Goal: Task Accomplishment & Management: Use online tool/utility

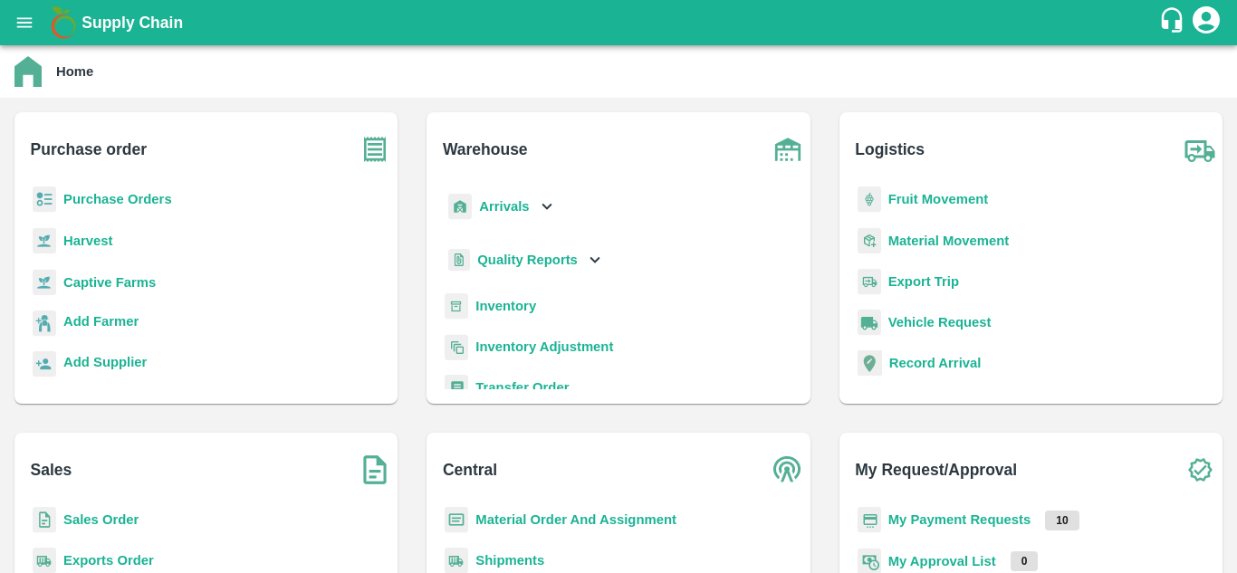
click at [131, 201] on b "Purchase Orders" at bounding box center [117, 199] width 109 height 14
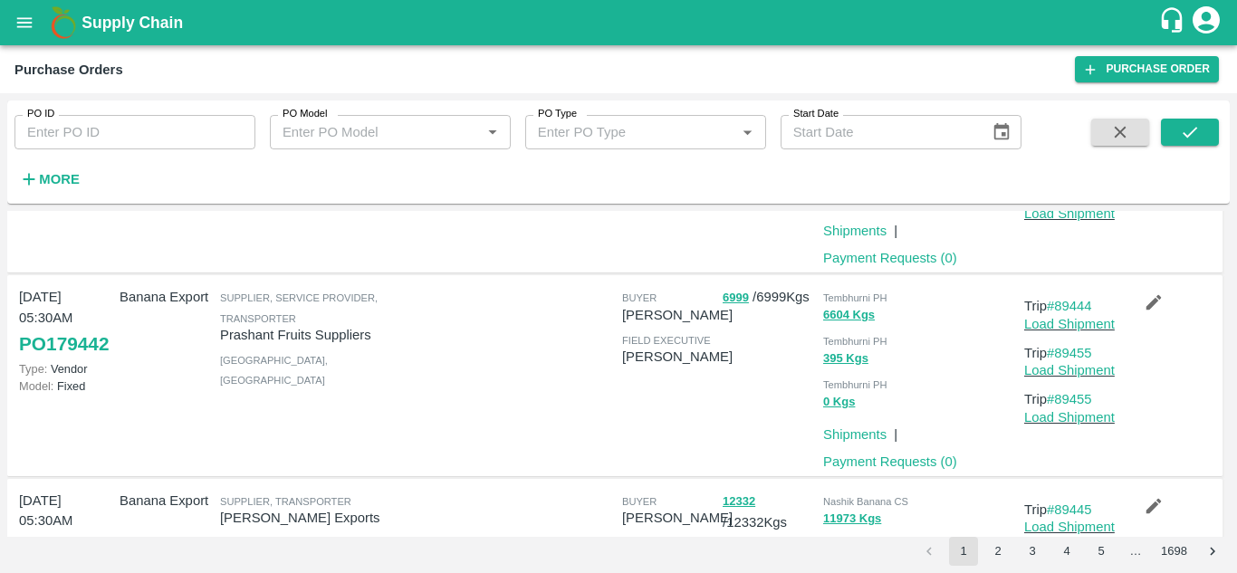
scroll to position [1022, 0]
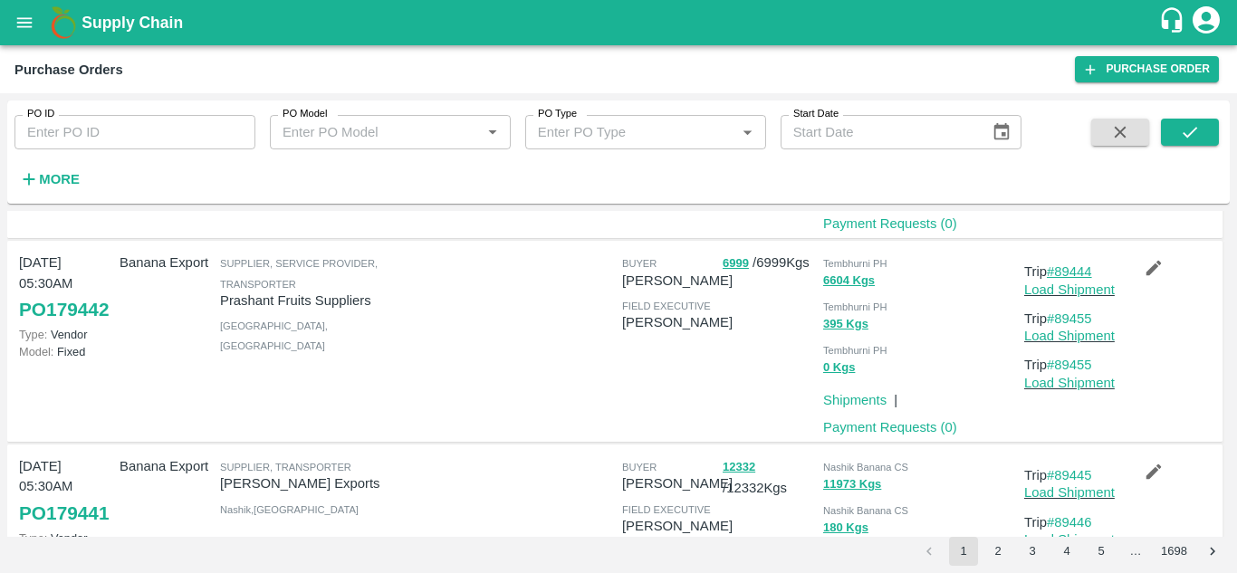
click at [1073, 266] on link "#89444" at bounding box center [1069, 272] width 45 height 14
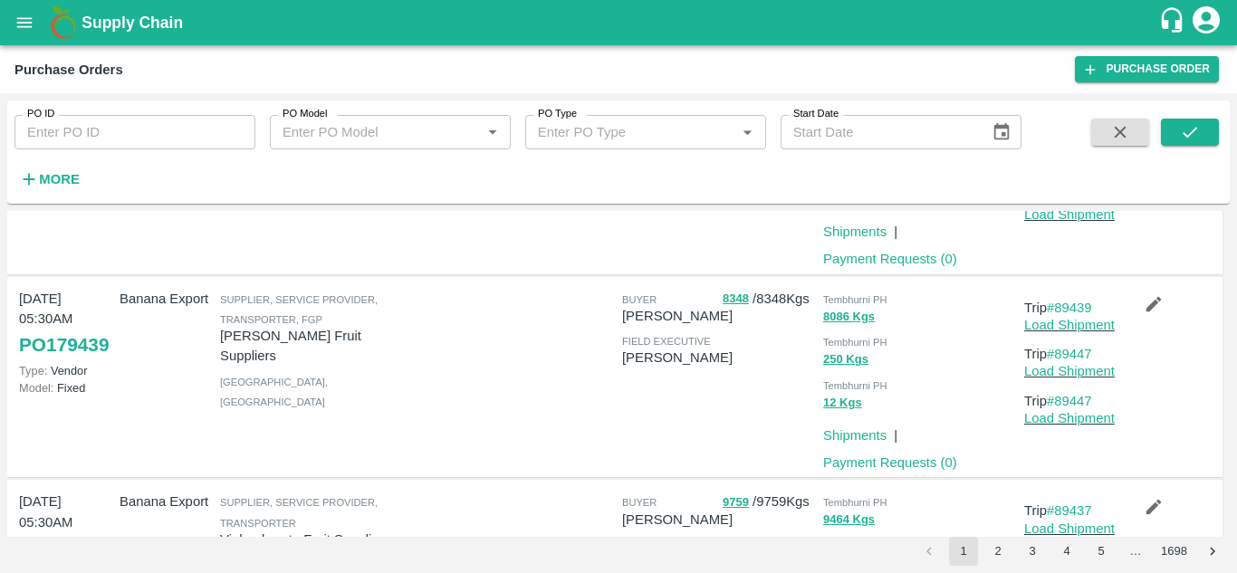
scroll to position [1598, 0]
click at [1078, 308] on link "#89439" at bounding box center [1069, 307] width 45 height 14
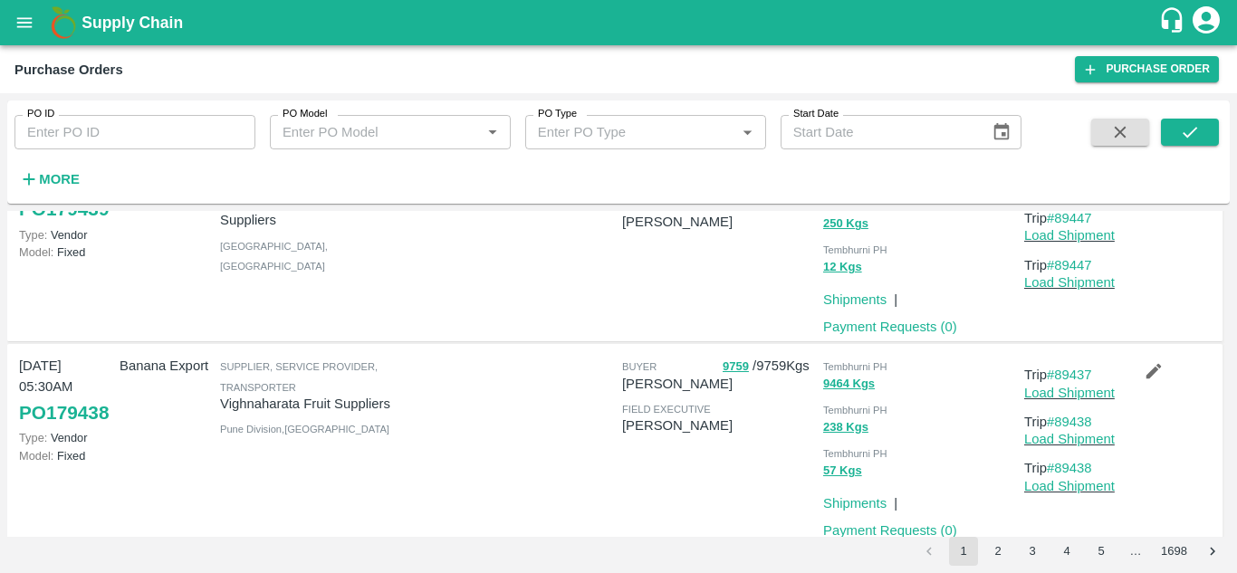
scroll to position [1760, 0]
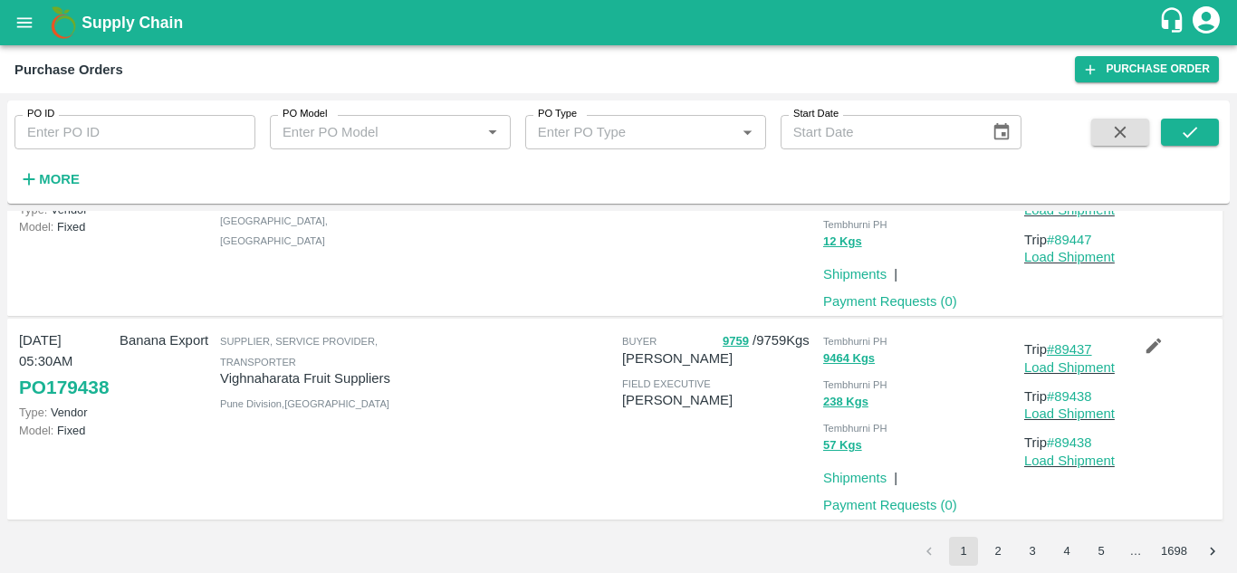
click at [1077, 352] on link "#89437" at bounding box center [1069, 349] width 45 height 14
click at [996, 554] on button "2" at bounding box center [998, 551] width 29 height 29
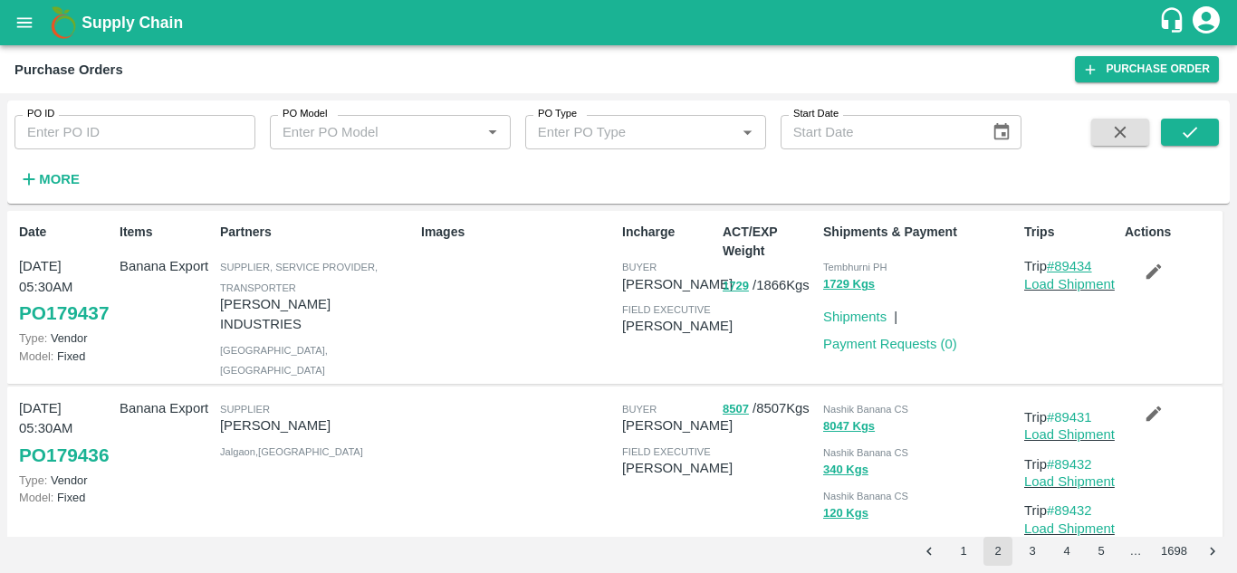
click at [1078, 267] on link "#89434" at bounding box center [1069, 266] width 45 height 14
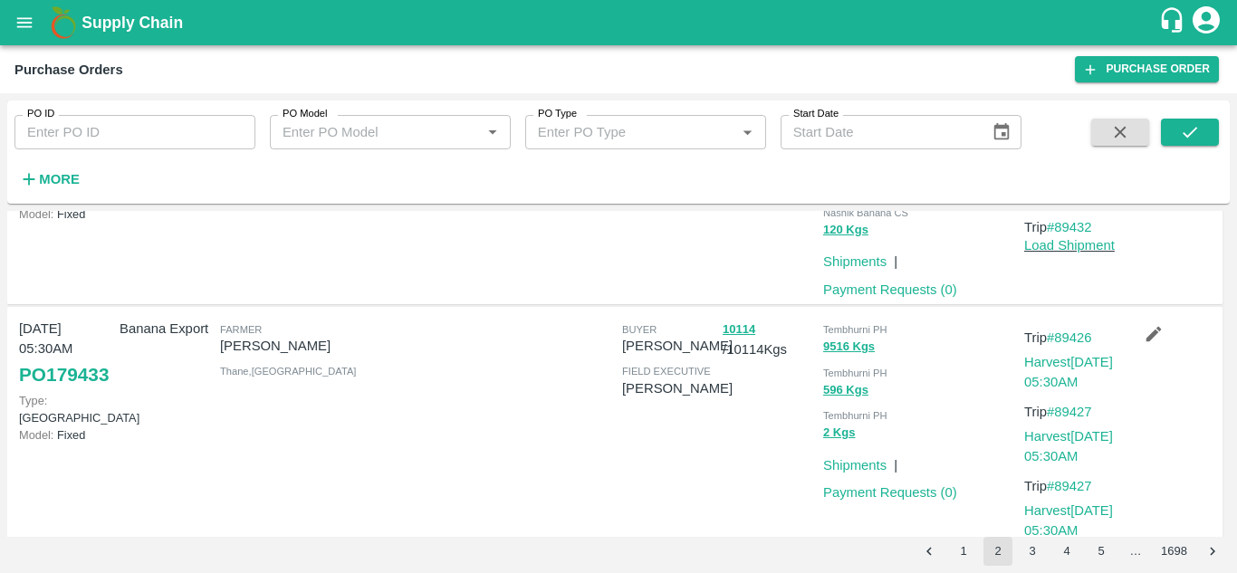
scroll to position [305, 0]
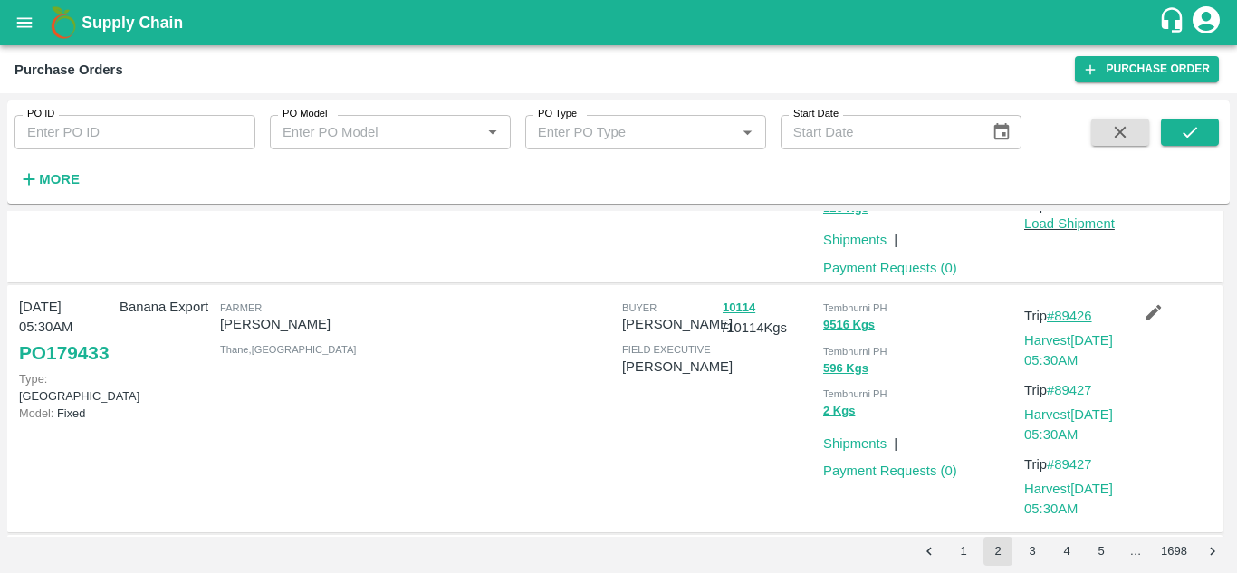
click at [1079, 323] on link "#89426" at bounding box center [1069, 316] width 45 height 14
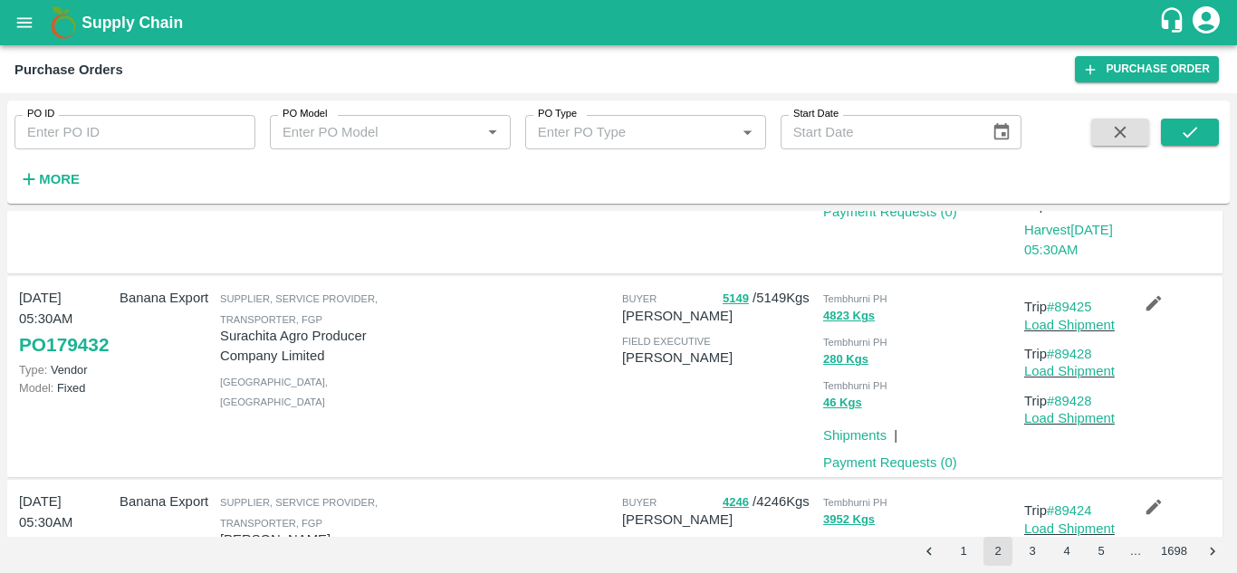
scroll to position [566, 0]
click at [1074, 313] on link "#89425" at bounding box center [1069, 305] width 45 height 14
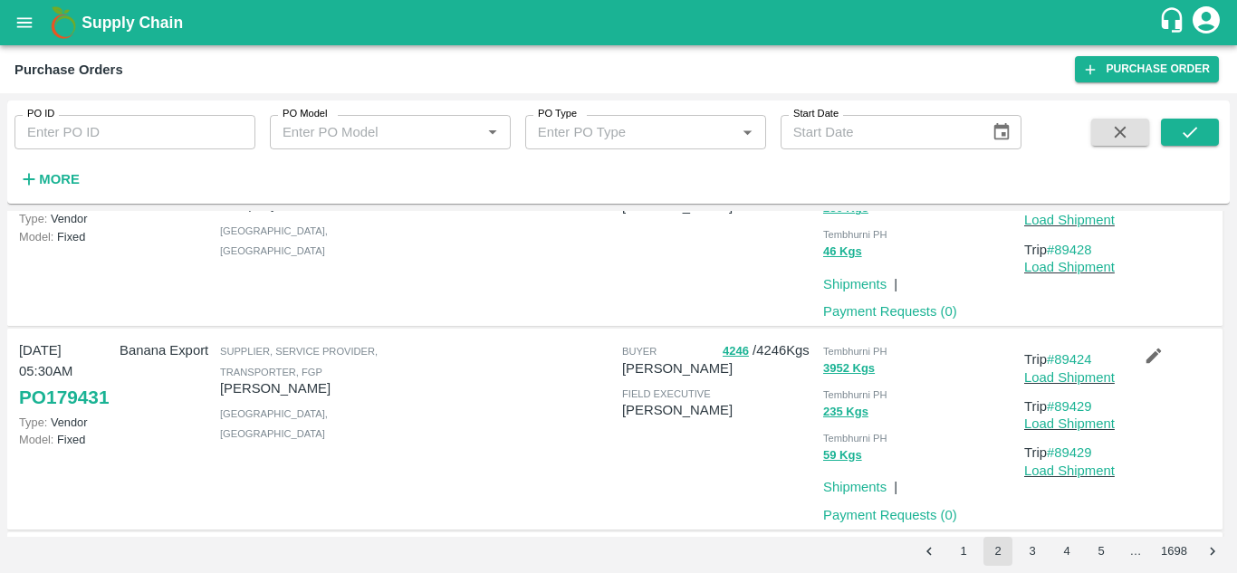
scroll to position [726, 0]
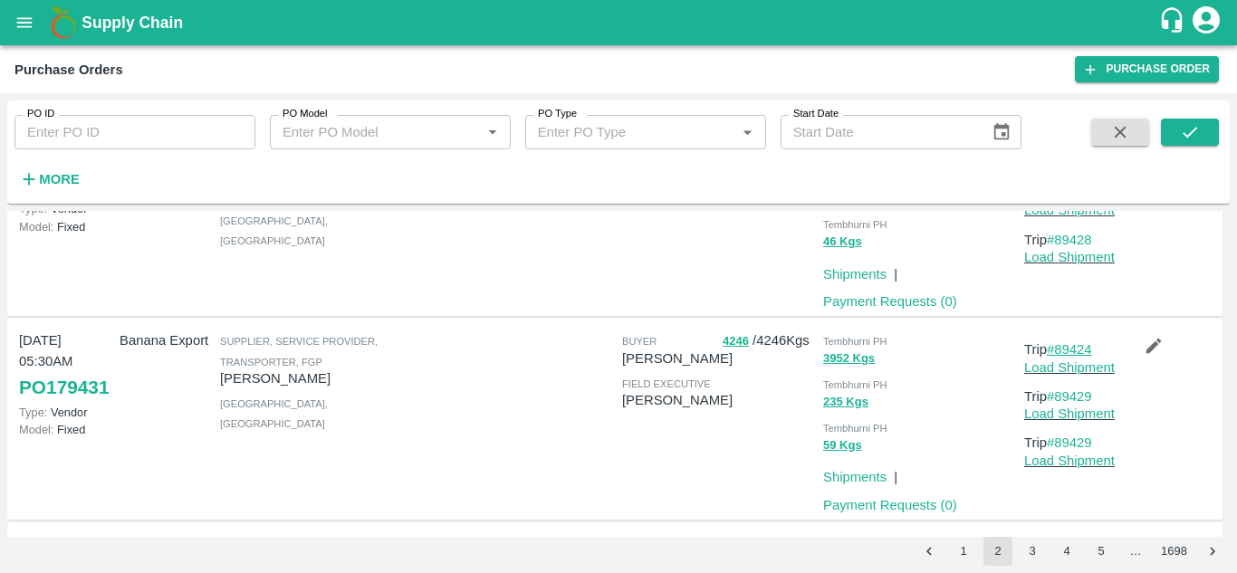
click at [1086, 357] on link "#89424" at bounding box center [1069, 349] width 45 height 14
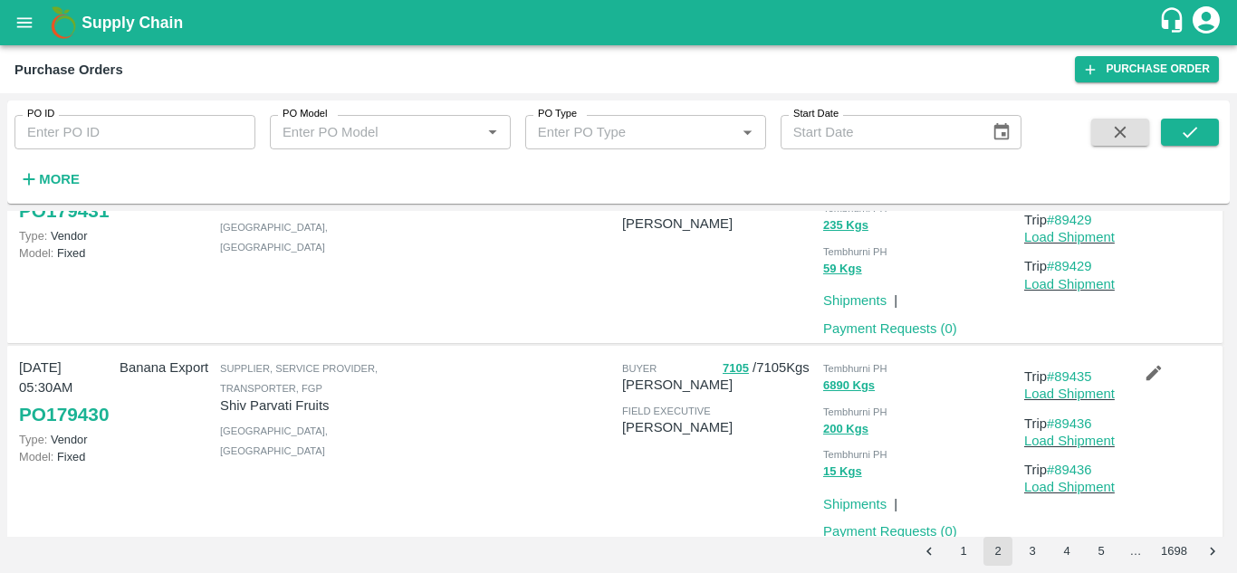
scroll to position [901, 0]
click at [1069, 385] on link "#89435" at bounding box center [1069, 378] width 45 height 14
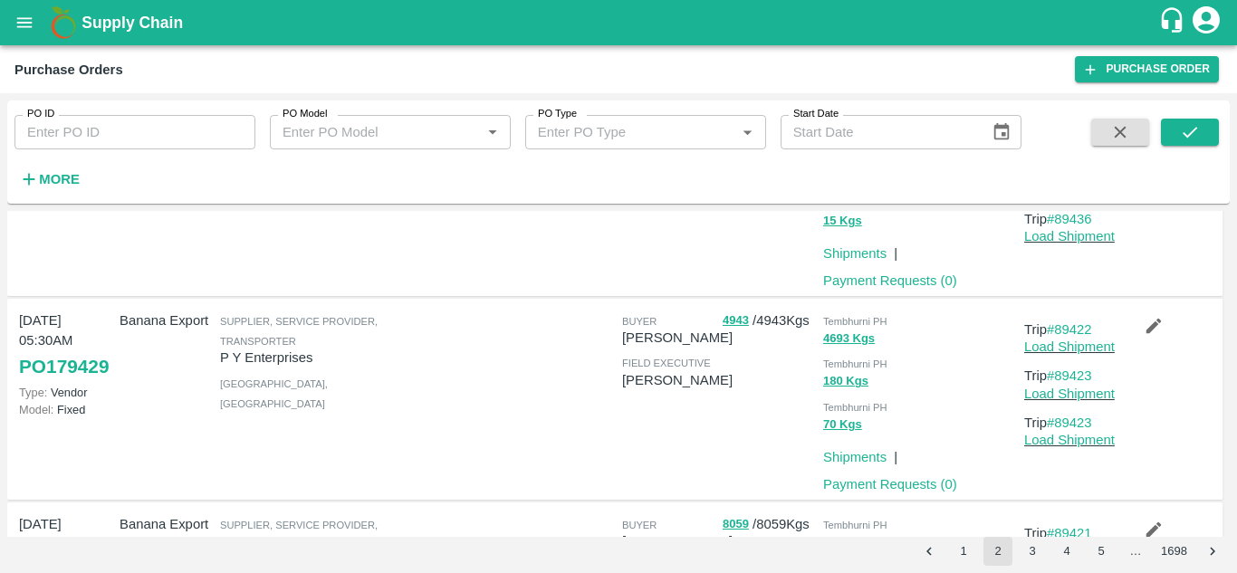
scroll to position [1157, 0]
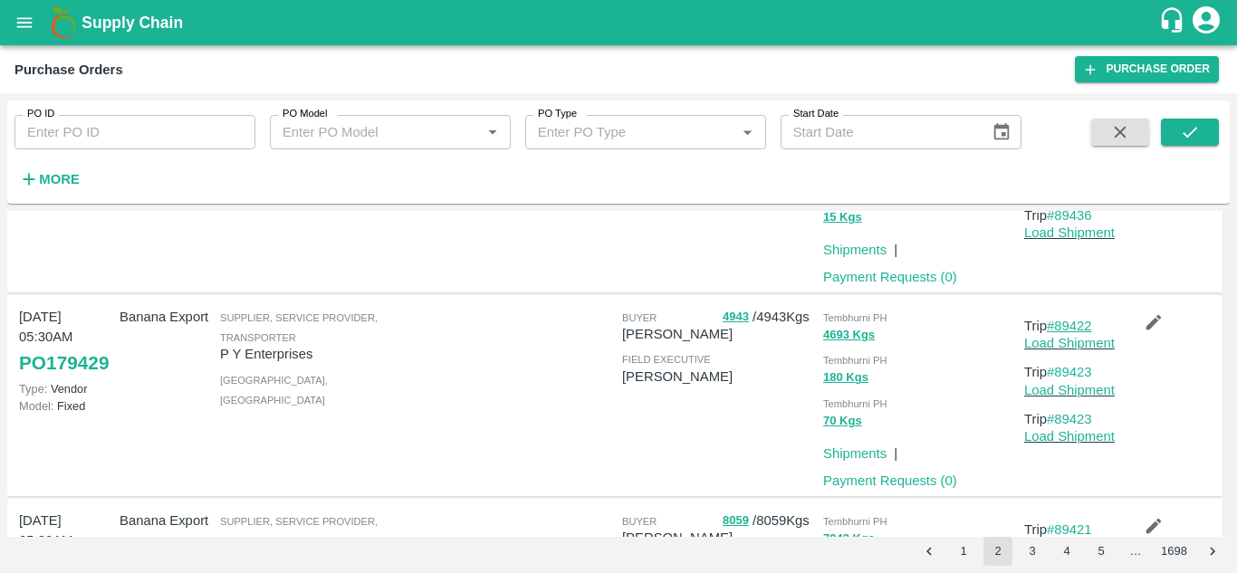
click at [1079, 333] on link "#89422" at bounding box center [1069, 326] width 45 height 14
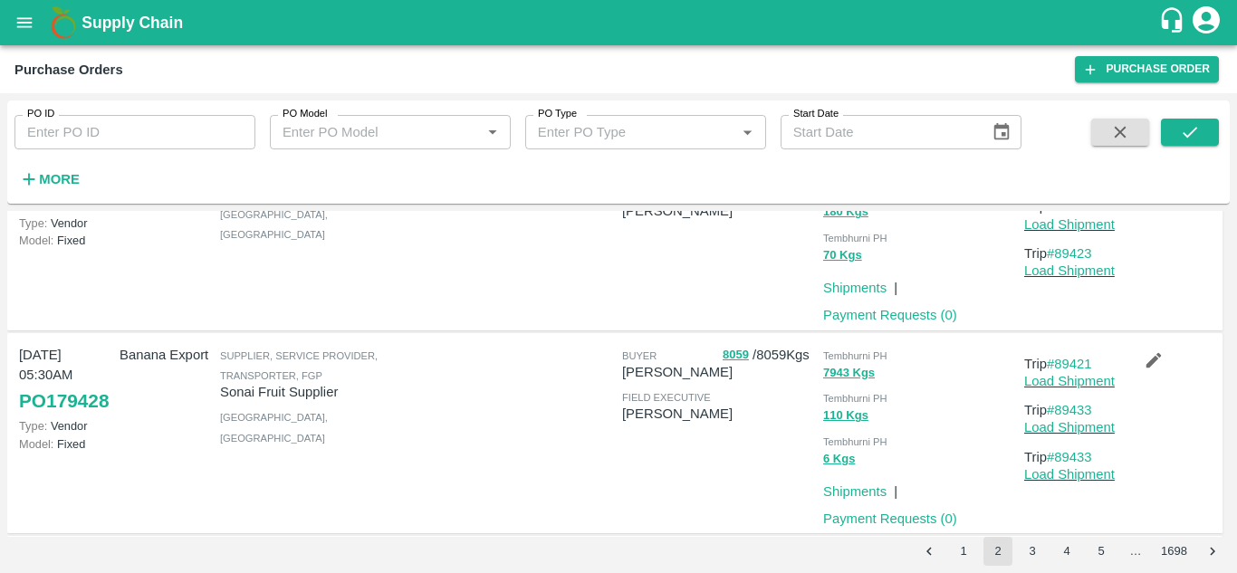
scroll to position [1340, 0]
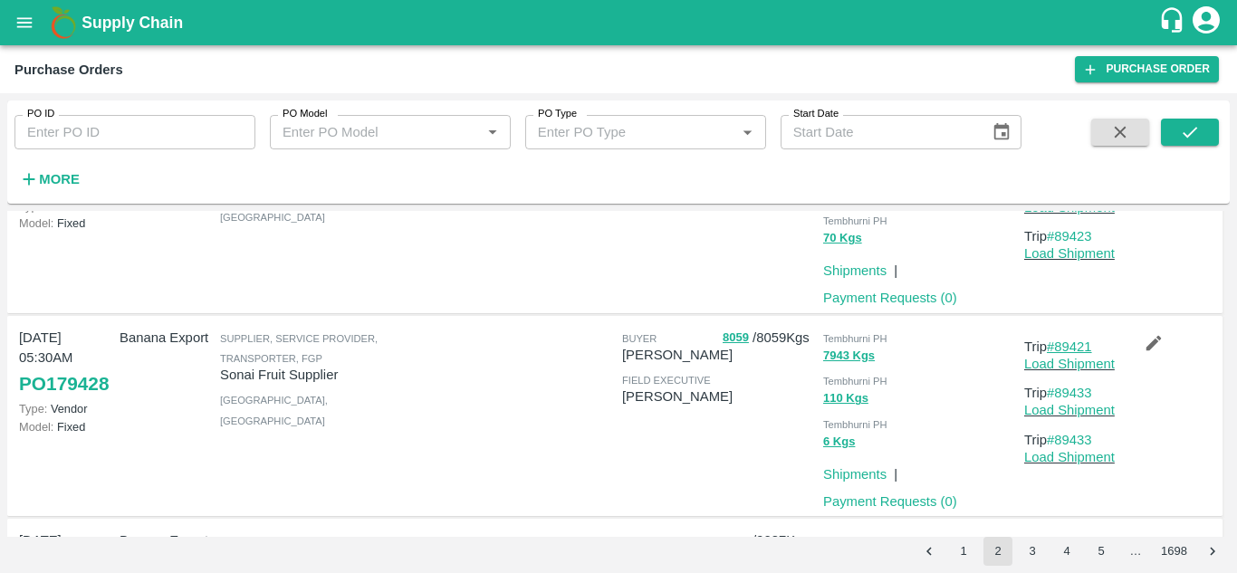
click at [1066, 354] on link "#89421" at bounding box center [1069, 347] width 45 height 14
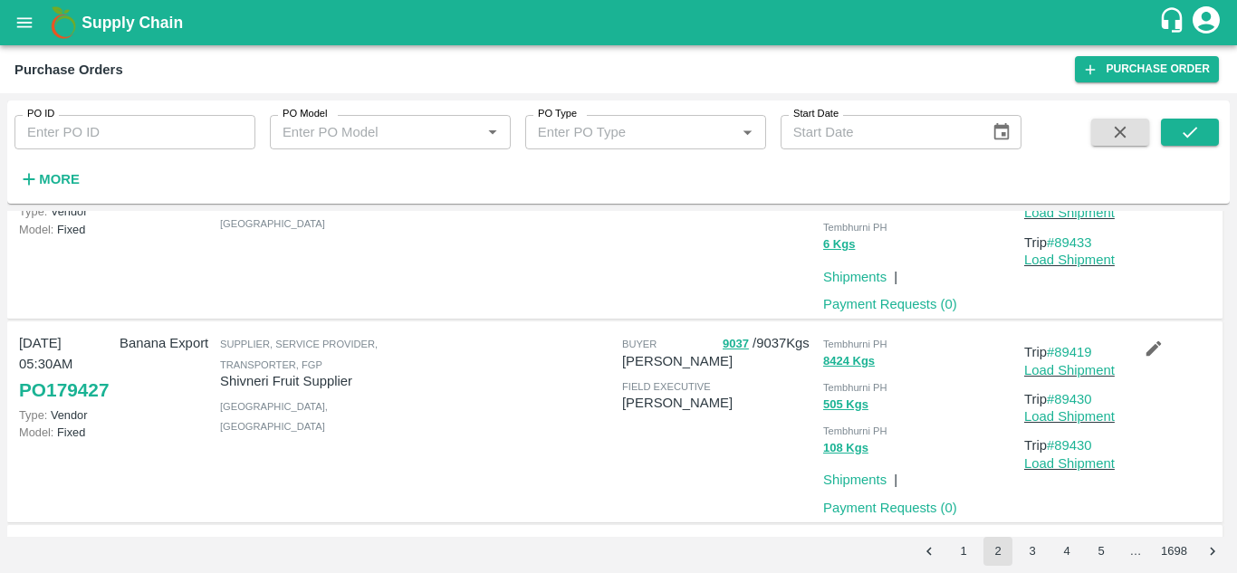
scroll to position [1538, 0]
click at [1079, 359] on link "#89419" at bounding box center [1069, 351] width 45 height 14
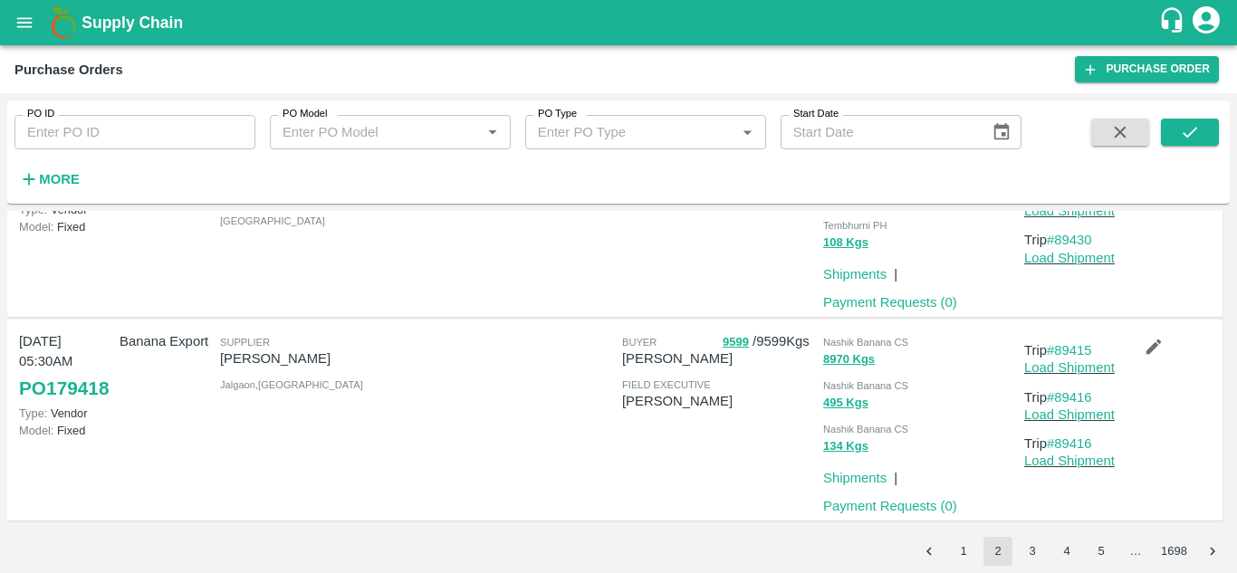
scroll to position [1763, 0]
click at [1029, 547] on button "3" at bounding box center [1032, 551] width 29 height 29
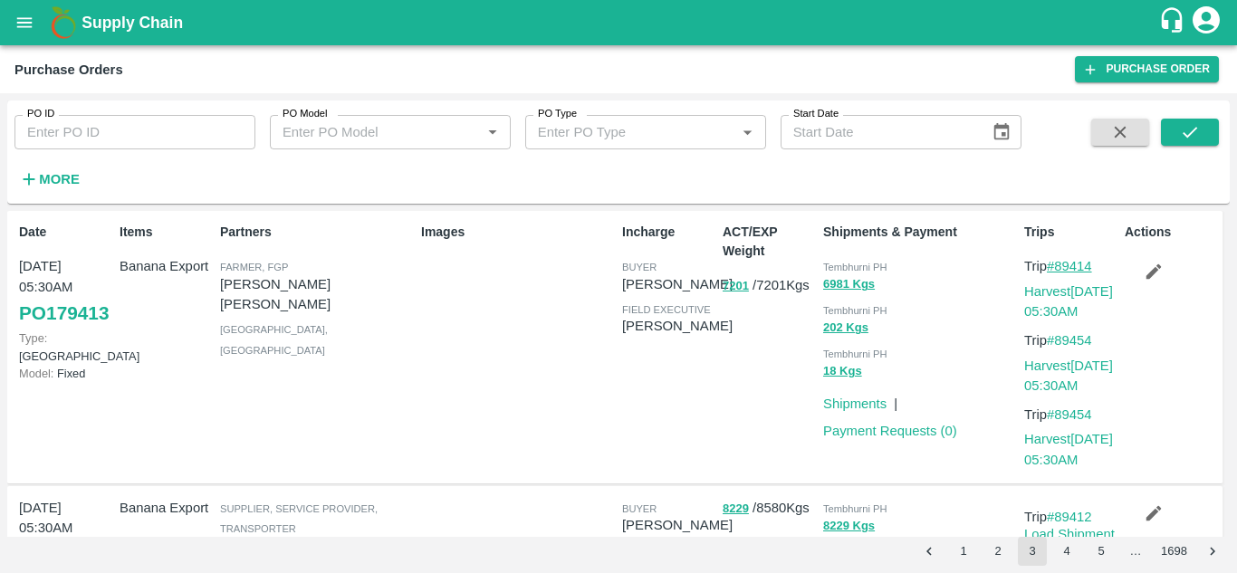
click at [1074, 263] on link "#89414" at bounding box center [1069, 266] width 45 height 14
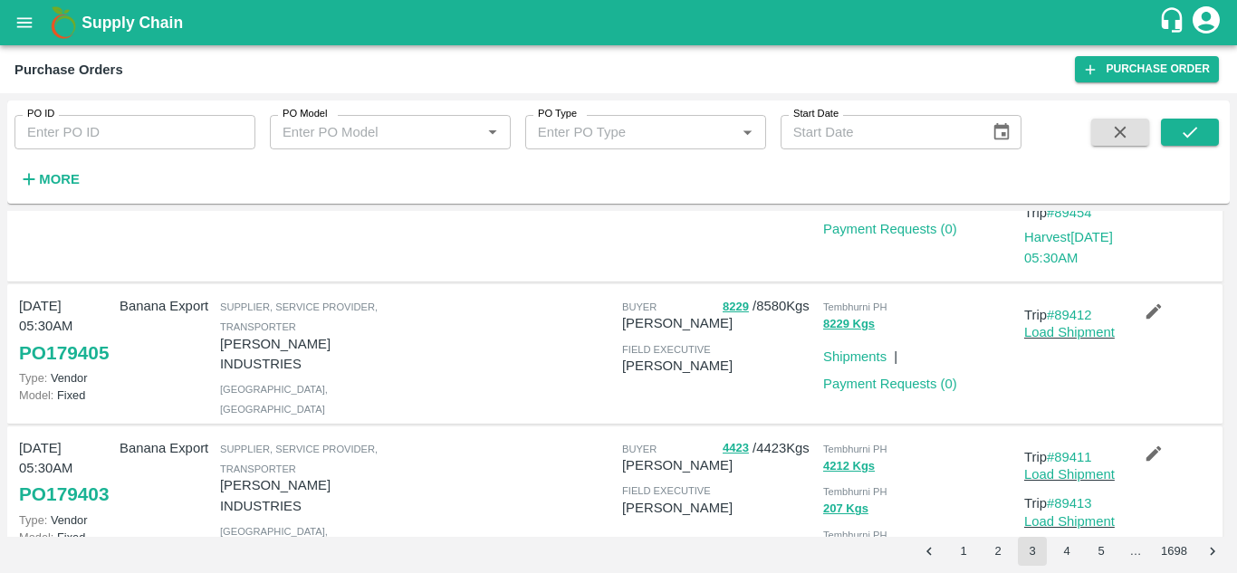
scroll to position [203, 0]
click at [1086, 307] on link "#89412" at bounding box center [1069, 314] width 45 height 14
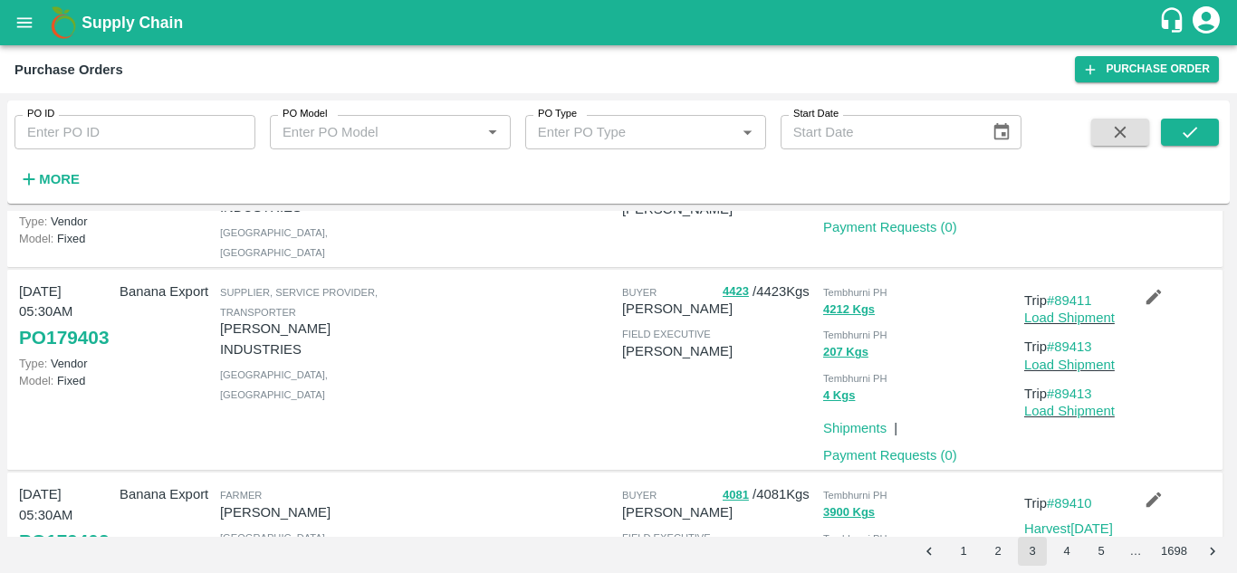
scroll to position [360, 0]
click at [1067, 307] on link "#89411" at bounding box center [1069, 300] width 45 height 14
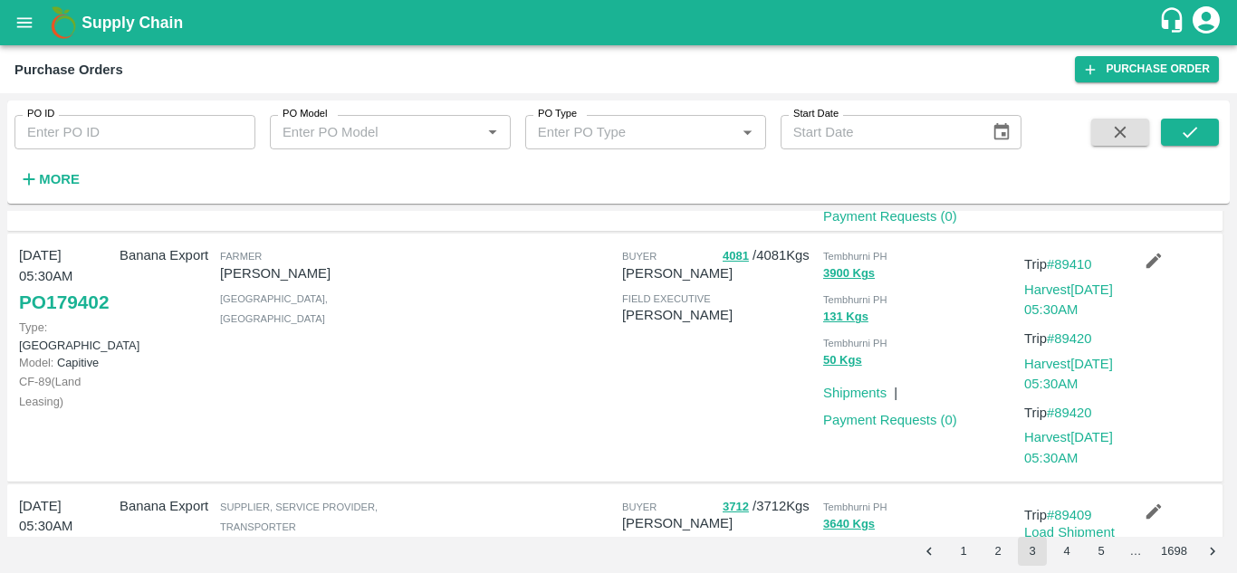
scroll to position [599, 0]
click at [1075, 273] on p "Trip #89410" at bounding box center [1071, 264] width 93 height 20
click at [1064, 271] on link "#89410" at bounding box center [1069, 263] width 45 height 14
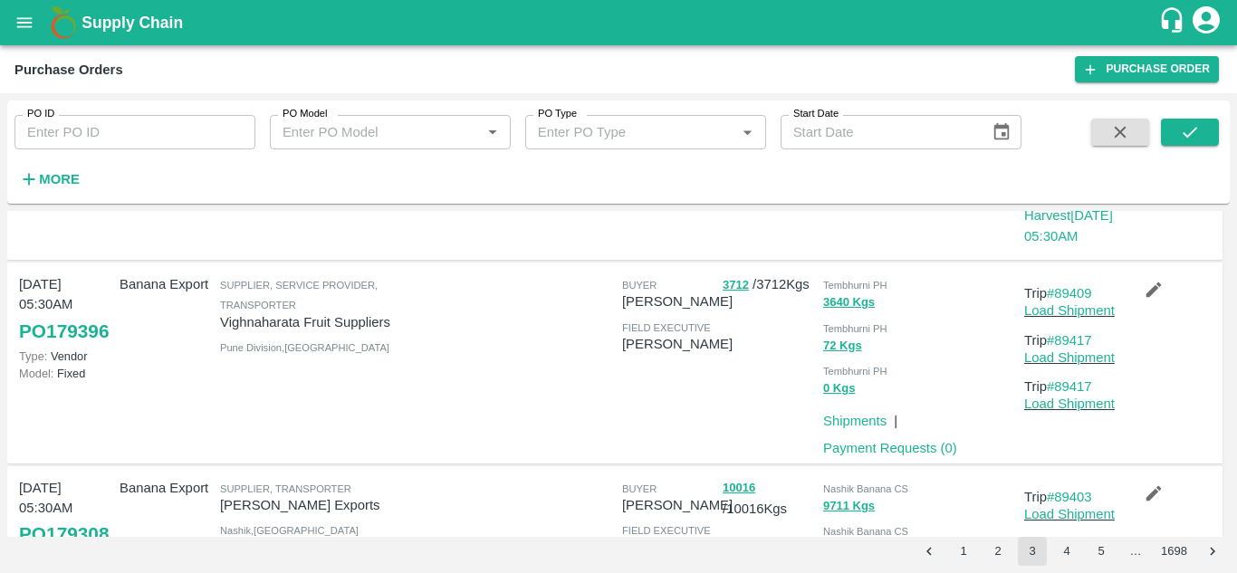
scroll to position [823, 0]
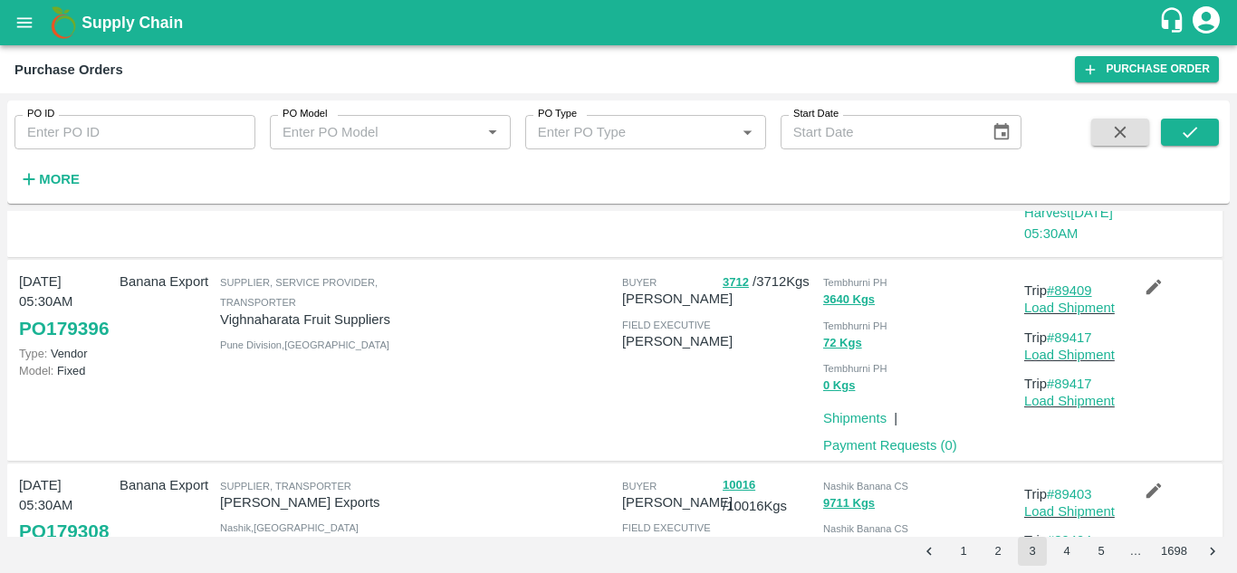
click at [1082, 298] on link "#89409" at bounding box center [1069, 291] width 45 height 14
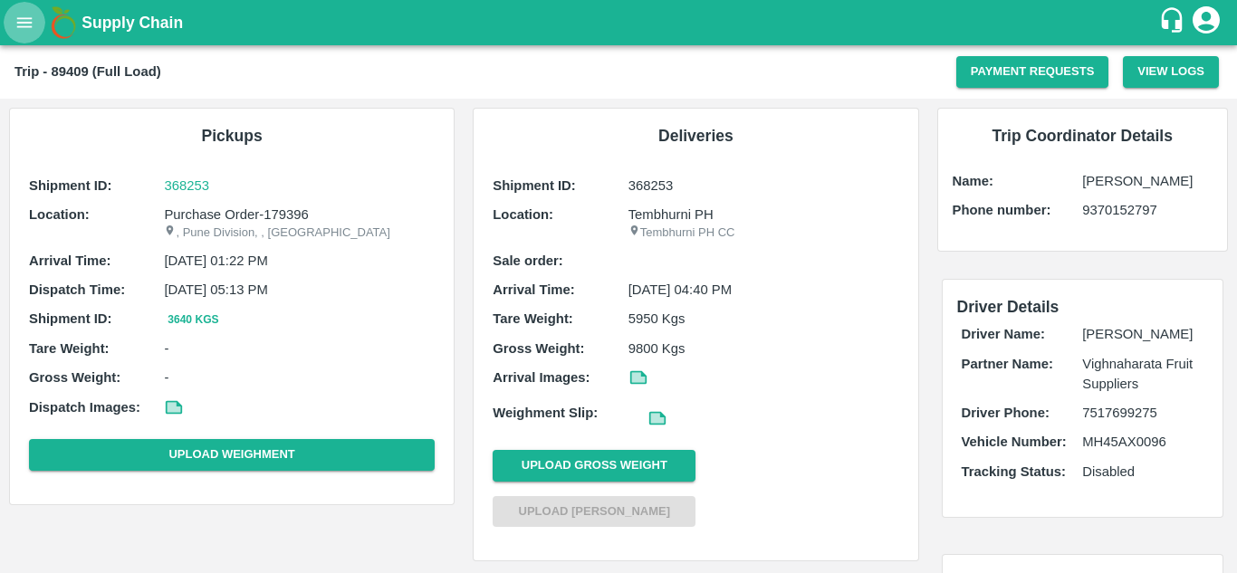
click at [20, 19] on icon "open drawer" at bounding box center [24, 22] width 15 height 10
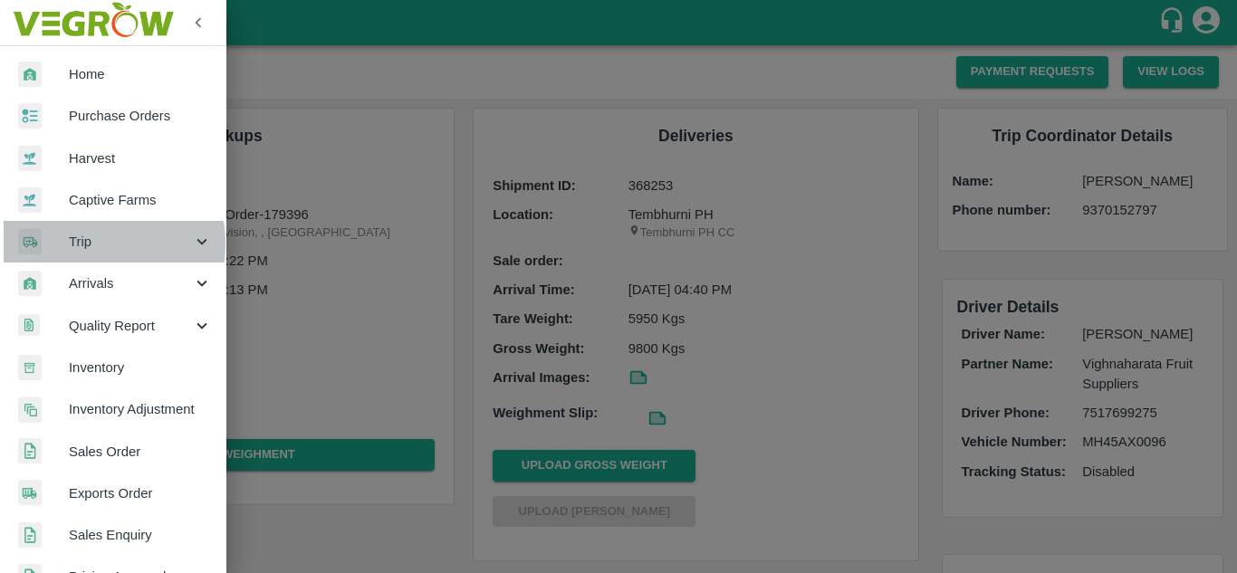
click at [90, 244] on span "Trip" at bounding box center [130, 242] width 123 height 20
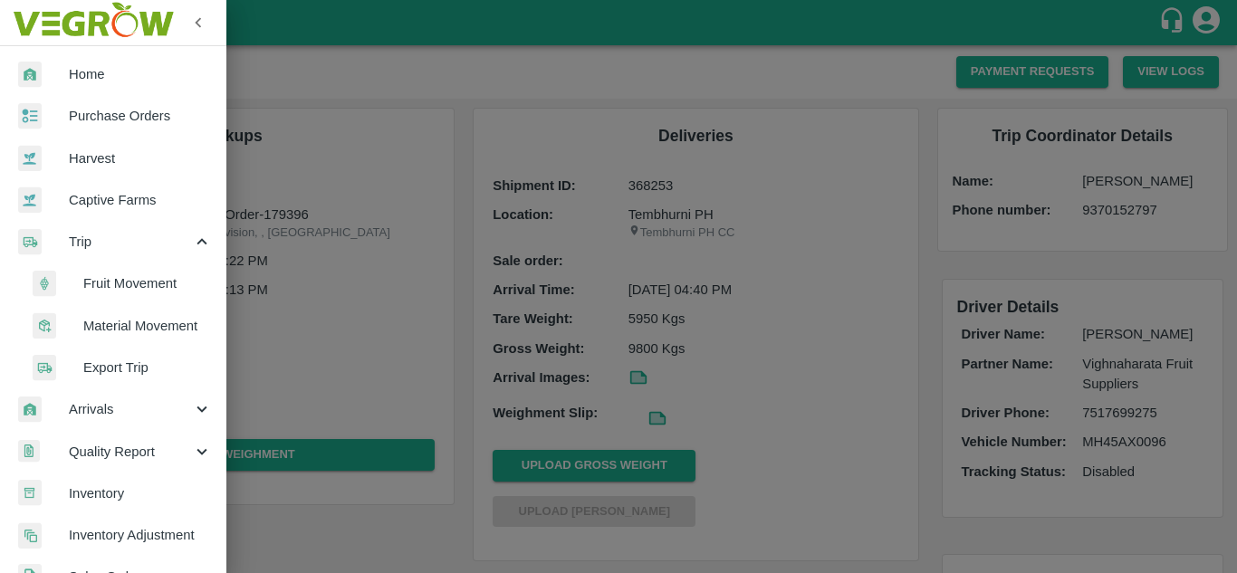
click at [110, 286] on span "Fruit Movement" at bounding box center [147, 284] width 129 height 20
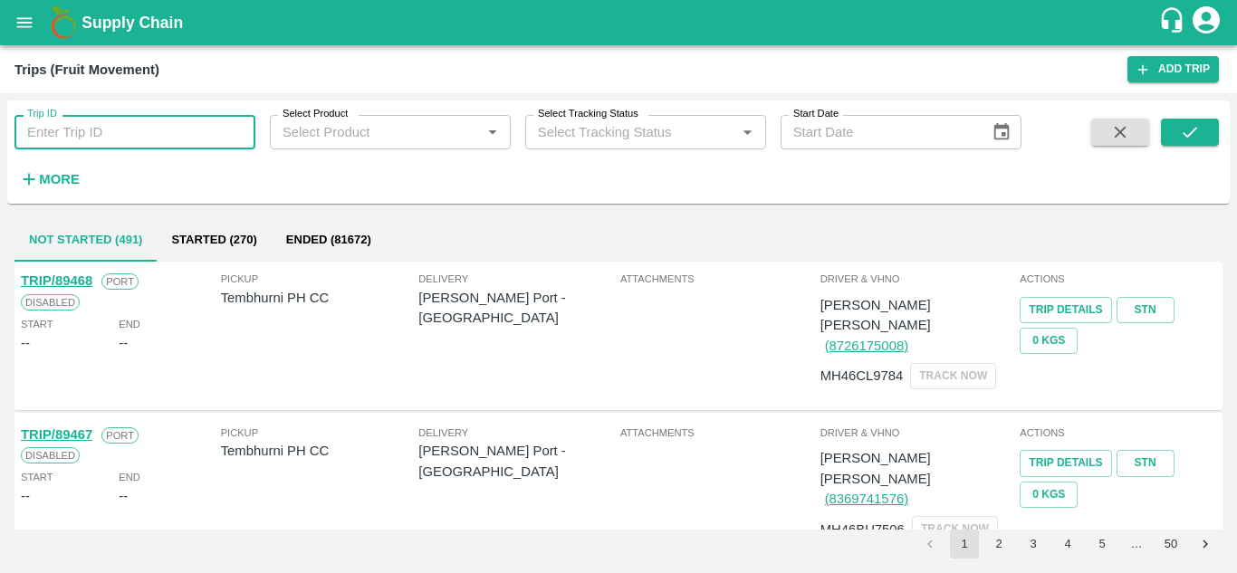
click at [47, 133] on input "Trip ID" at bounding box center [134, 132] width 241 height 34
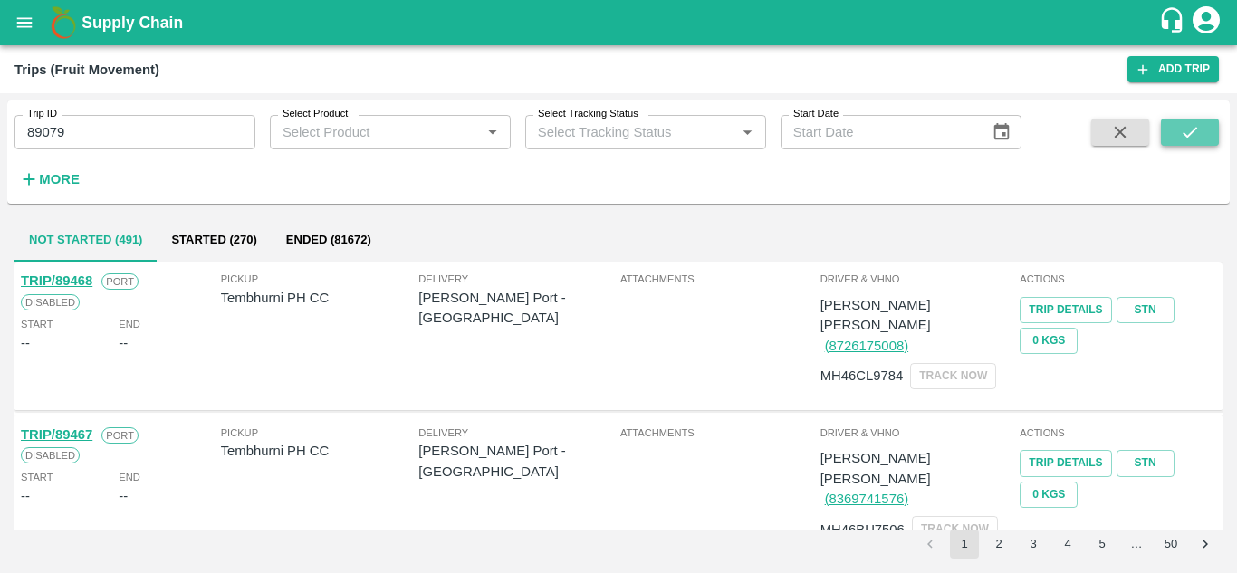
click at [1181, 138] on icon "submit" at bounding box center [1190, 132] width 20 height 20
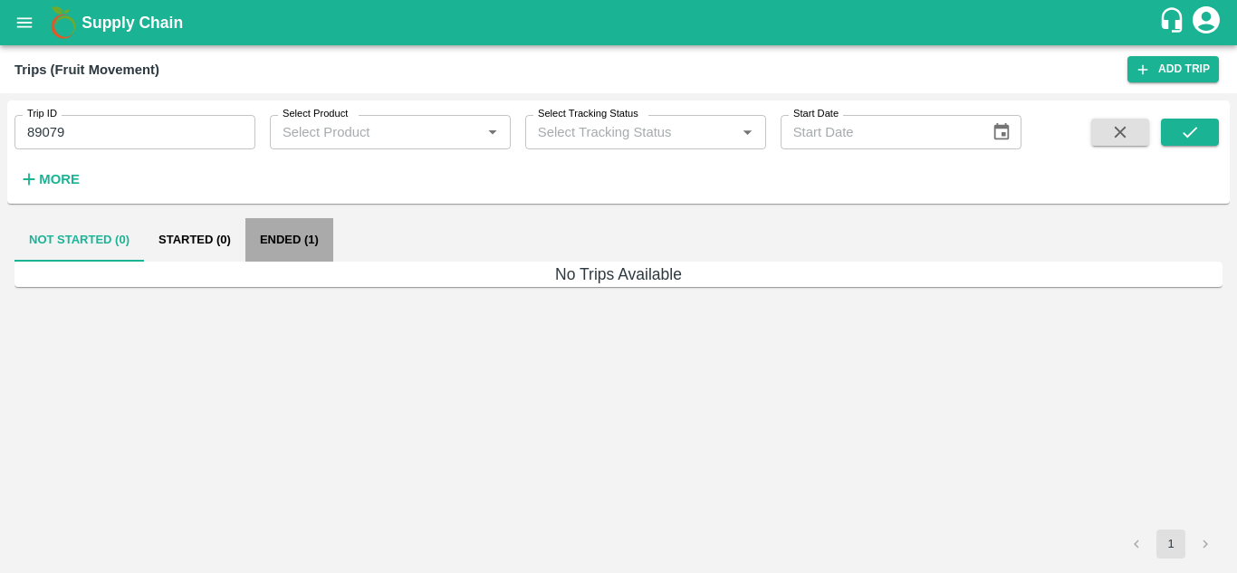
click at [287, 228] on button "Ended (1)" at bounding box center [290, 239] width 88 height 43
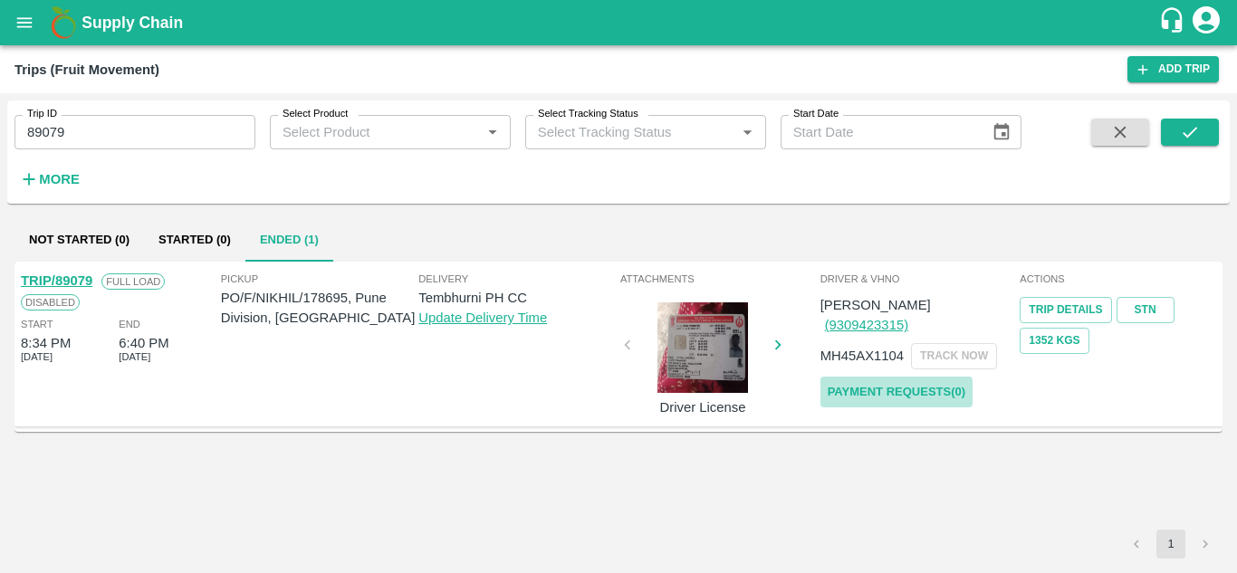
click at [917, 377] on link "Payment Requests( 0 )" at bounding box center [897, 393] width 152 height 32
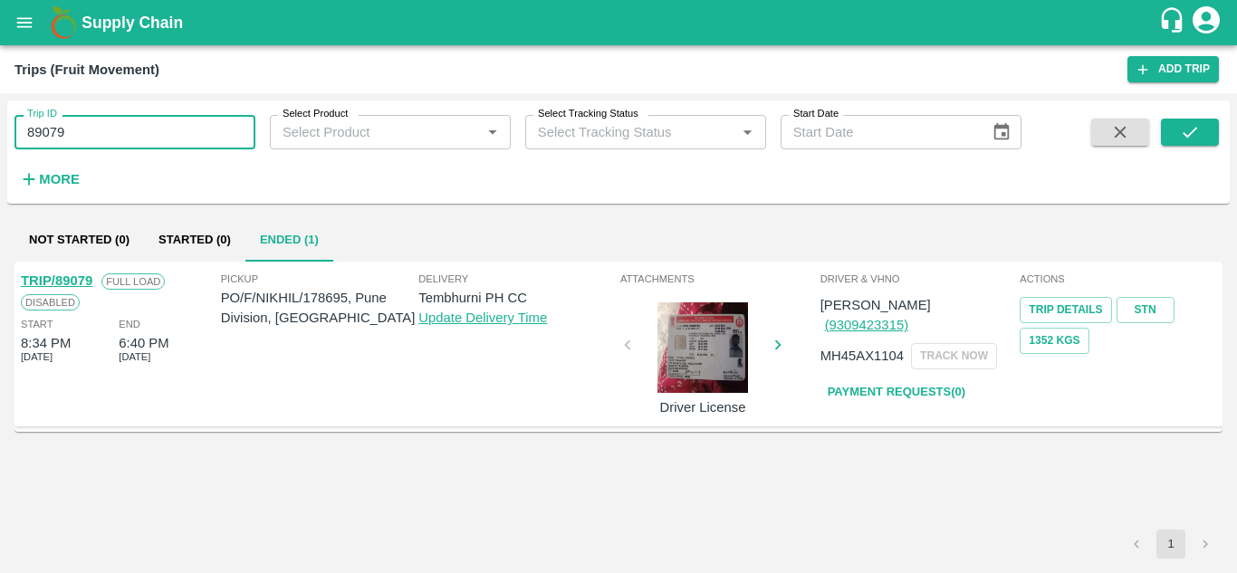
click at [82, 130] on input "89079" at bounding box center [134, 132] width 241 height 34
type input "8"
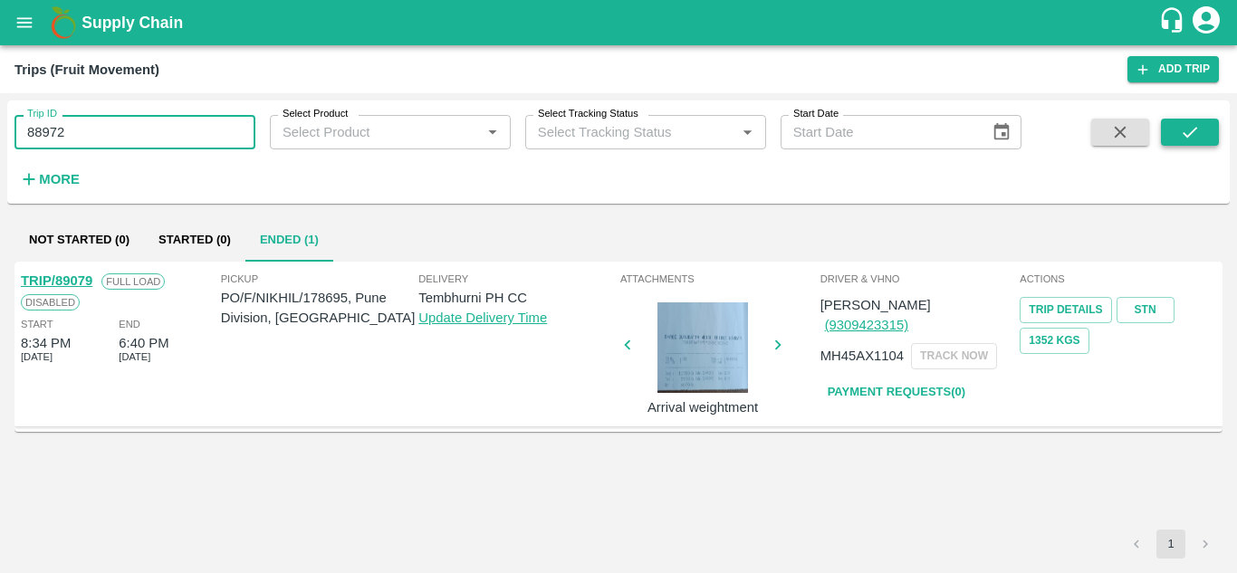
type input "88972"
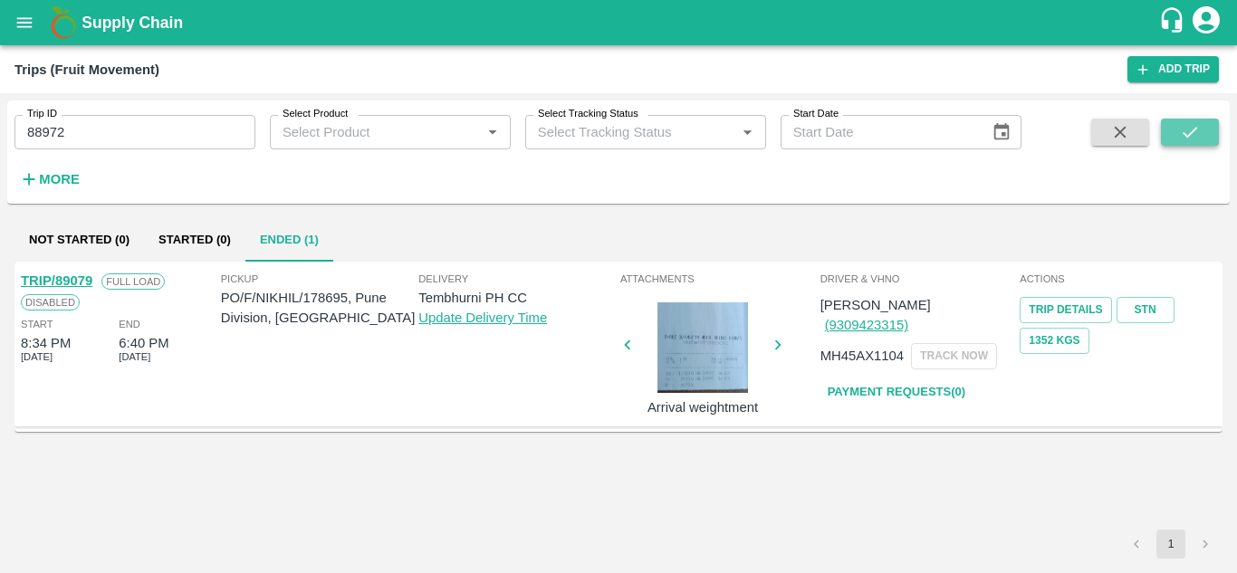
click at [1195, 134] on icon "submit" at bounding box center [1190, 132] width 20 height 20
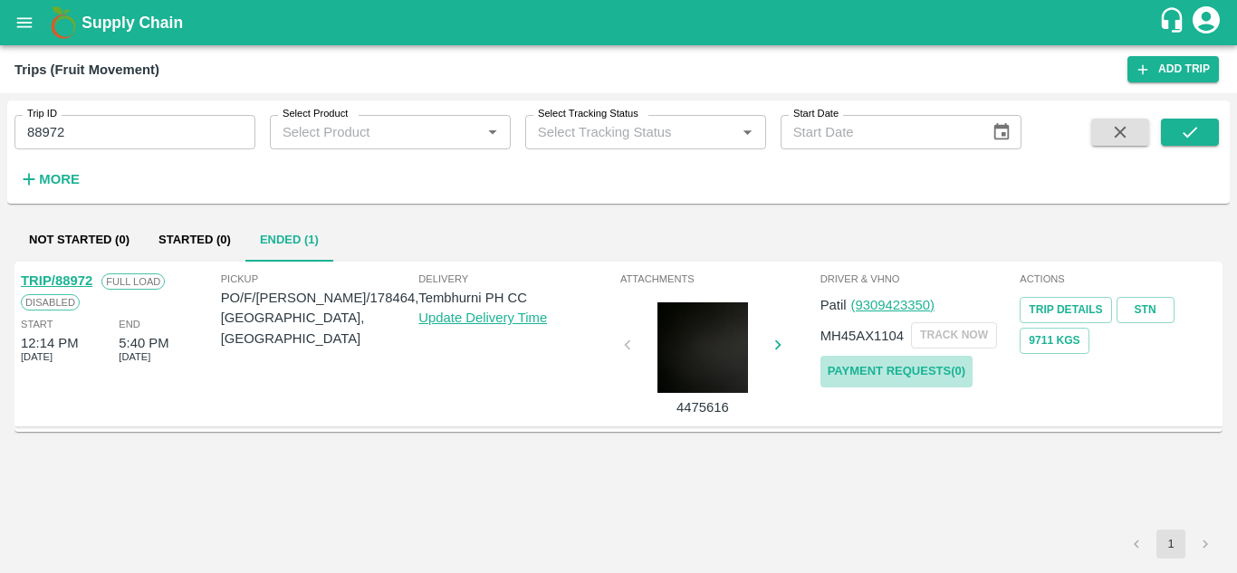
click at [923, 371] on link "Payment Requests( 0 )" at bounding box center [897, 372] width 152 height 32
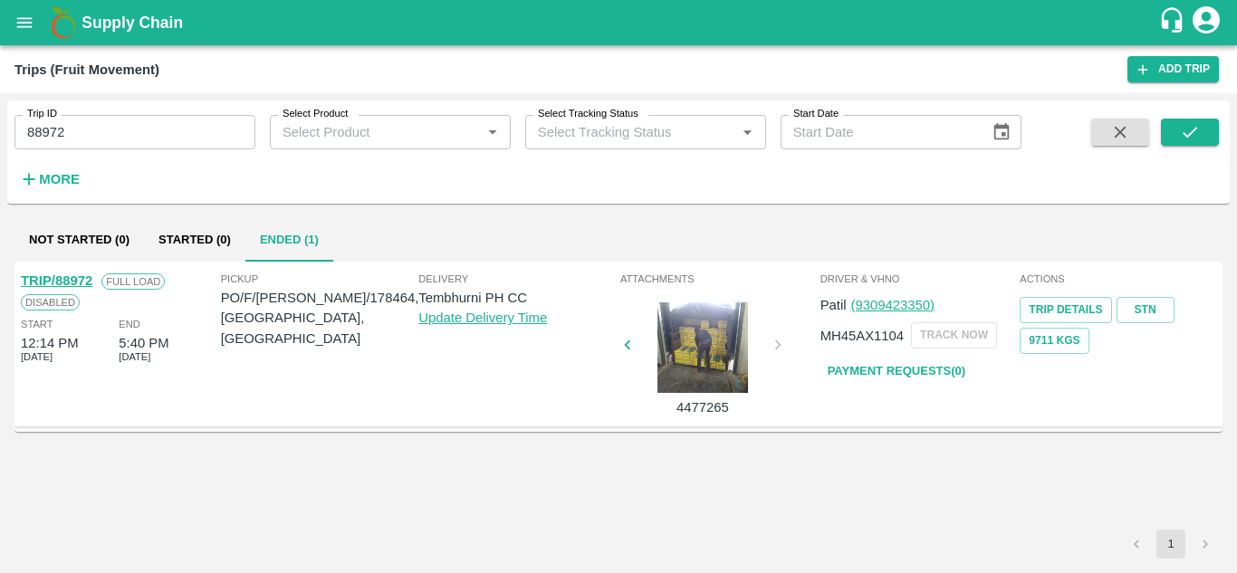
click at [63, 145] on input "88972" at bounding box center [134, 132] width 241 height 34
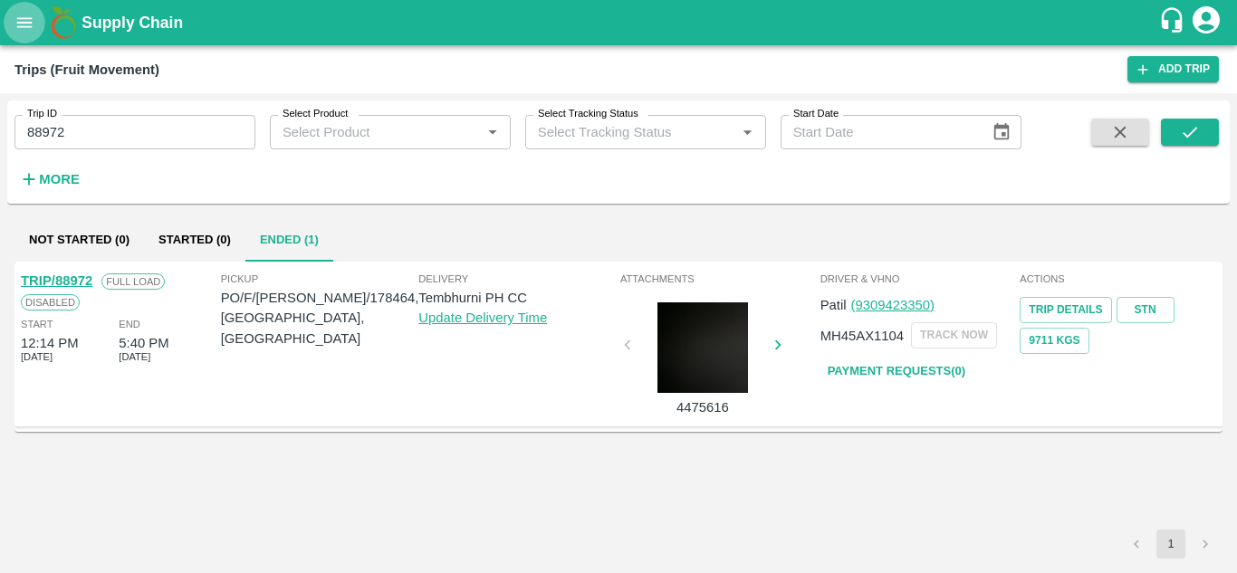
click at [19, 25] on icon "open drawer" at bounding box center [24, 23] width 20 height 20
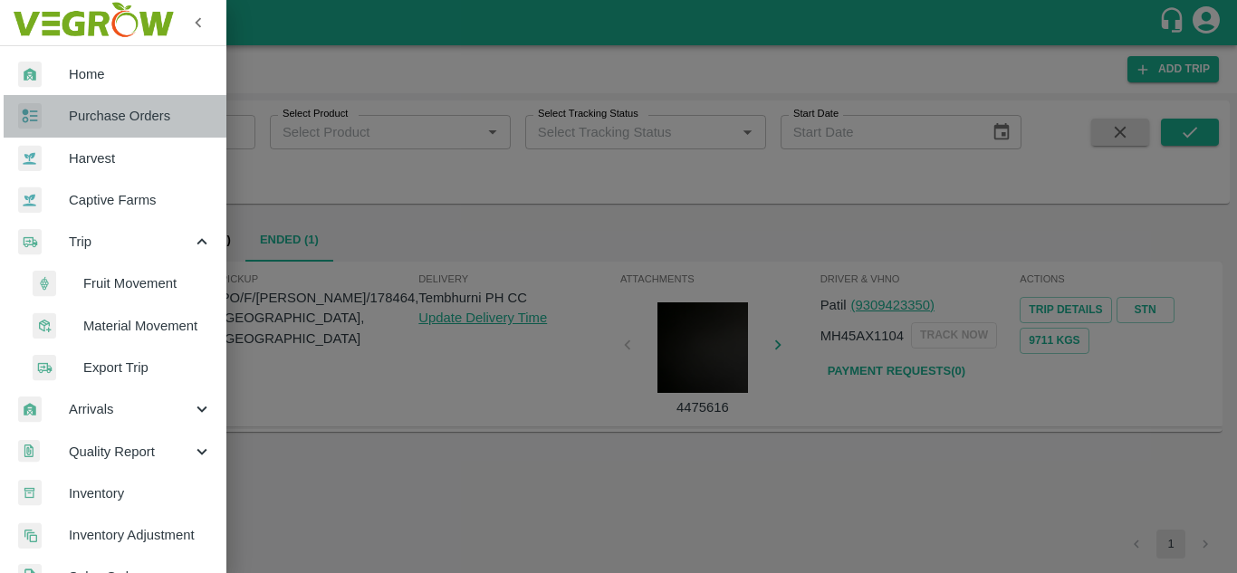
click at [120, 114] on span "Purchase Orders" at bounding box center [140, 116] width 143 height 20
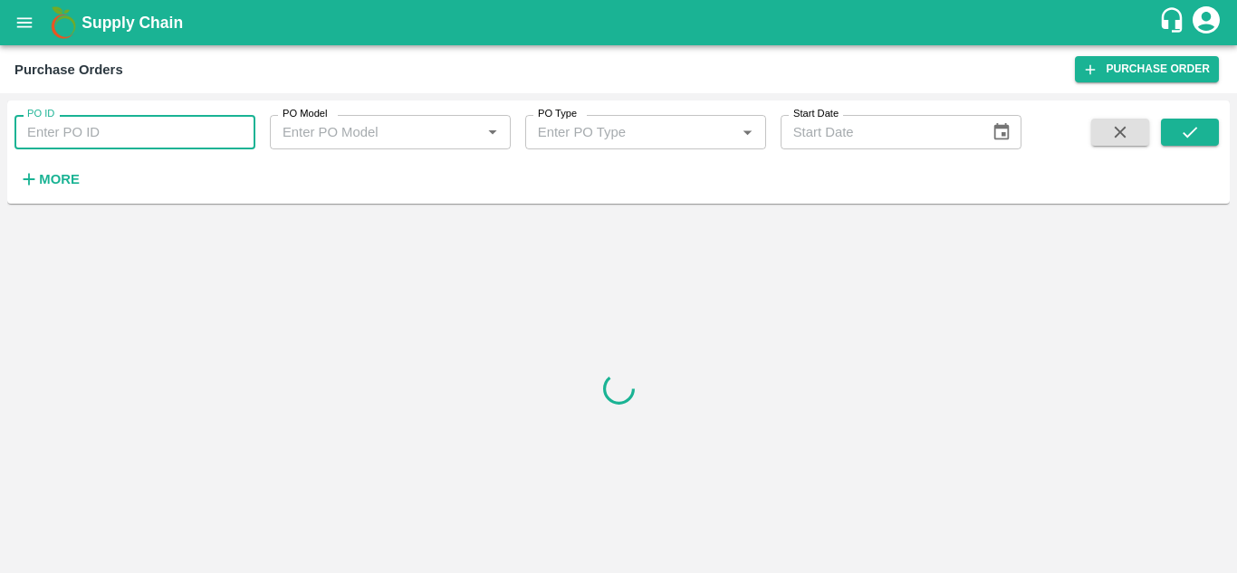
click at [36, 146] on input "PO ID" at bounding box center [134, 132] width 241 height 34
paste input "178500"
type input "178500"
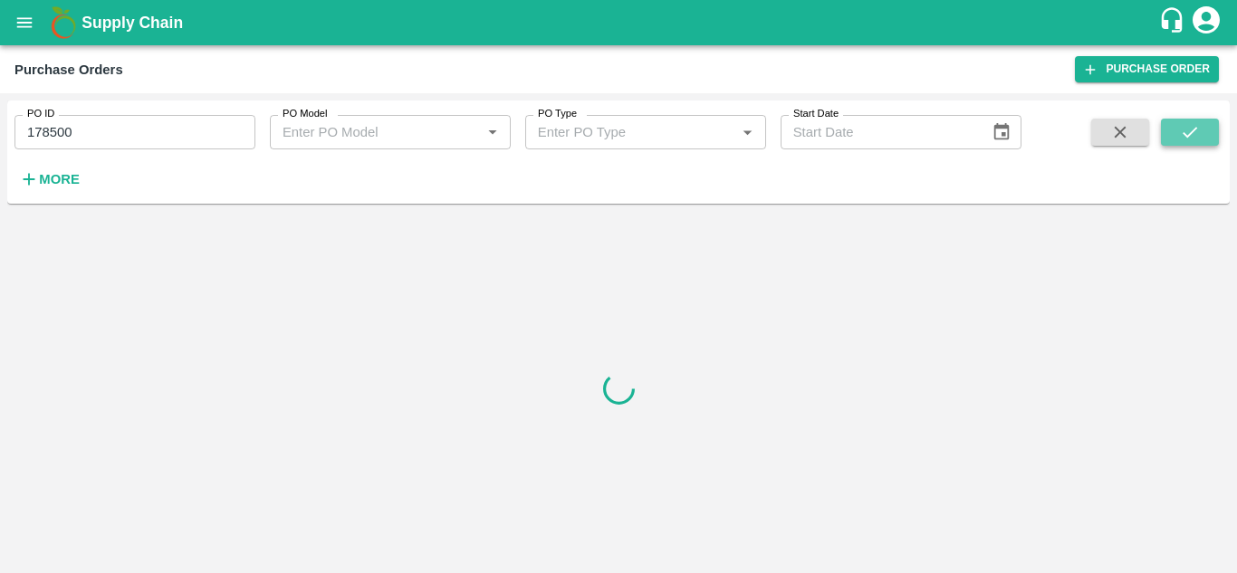
click at [1199, 134] on icon "submit" at bounding box center [1190, 132] width 20 height 20
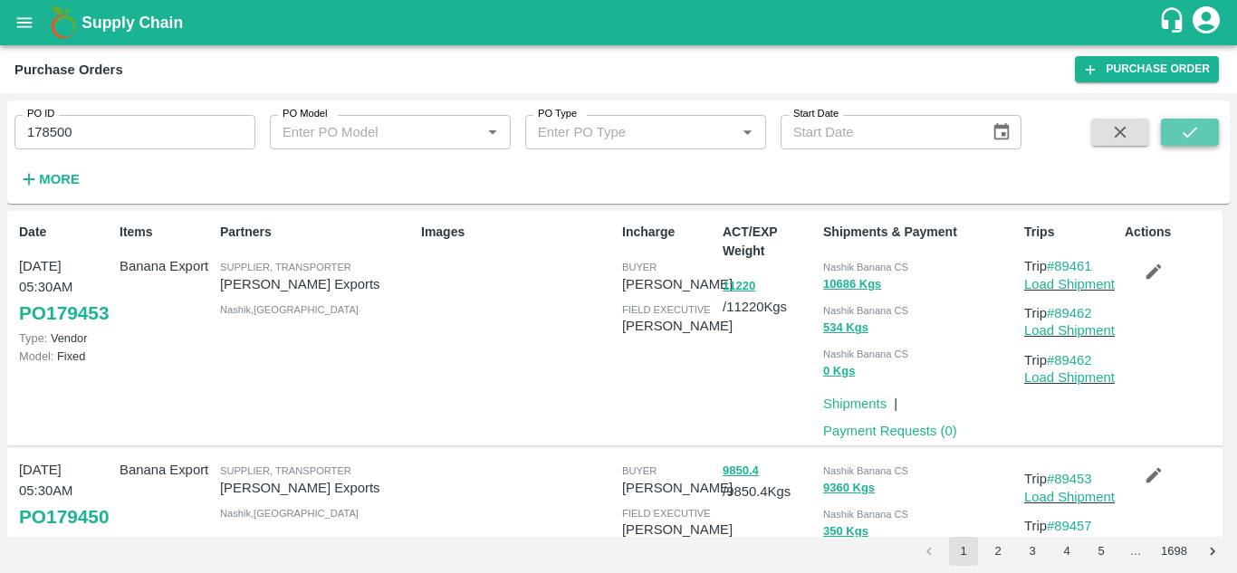
click at [1194, 122] on icon "submit" at bounding box center [1190, 132] width 20 height 20
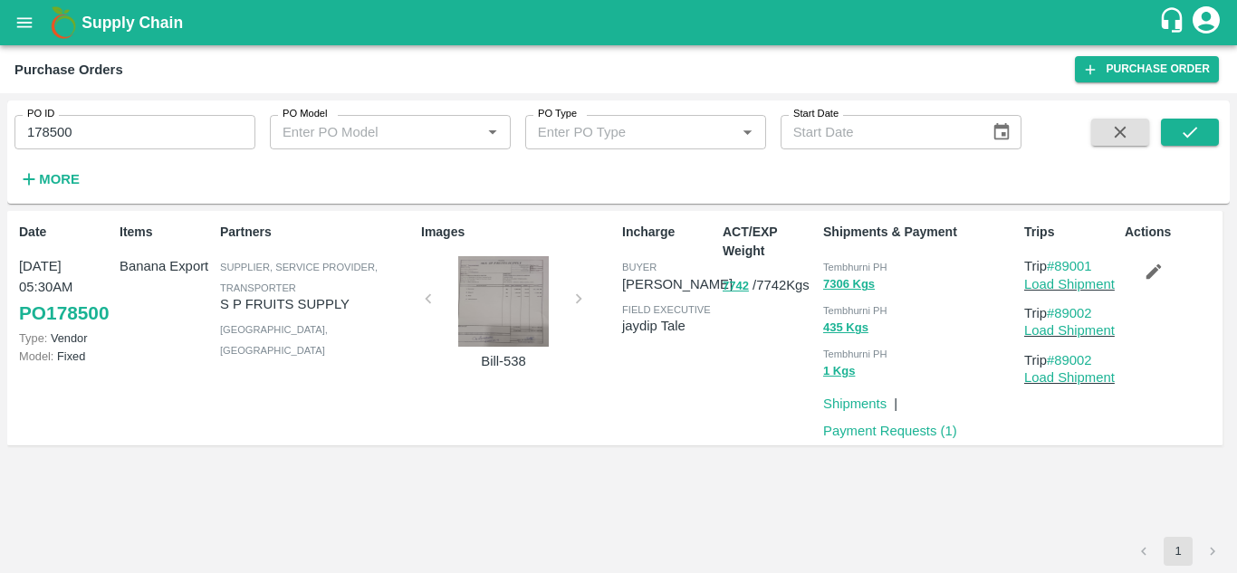
drag, startPoint x: 1106, startPoint y: 265, endPoint x: 1059, endPoint y: 254, distance: 48.6
click at [1059, 254] on div "Trips Trip #89001 Load Shipment Trip #89002 Load Shipment Trip #89002 Load Ship…" at bounding box center [1067, 329] width 101 height 226
copy link "89001"
click at [548, 513] on div "Date 26 Sep, 05:30AM PO 178500 Type: Vendor Model: Fixed Items Banana Export Pa…" at bounding box center [618, 374] width 1223 height 326
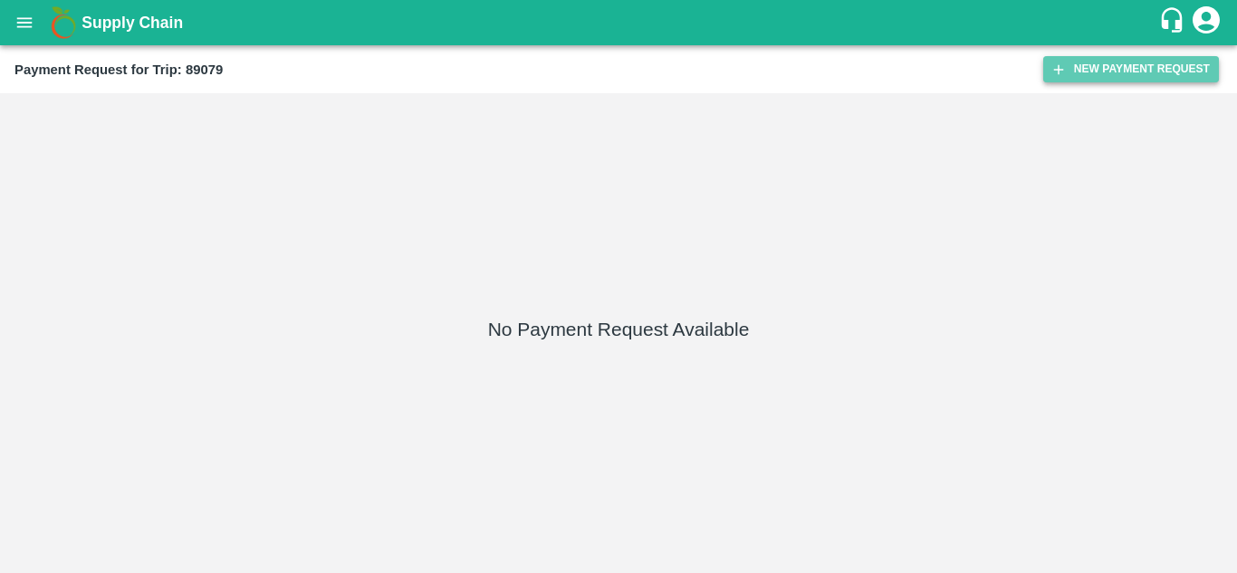
click at [1116, 68] on button "New Payment Request" at bounding box center [1132, 69] width 176 height 26
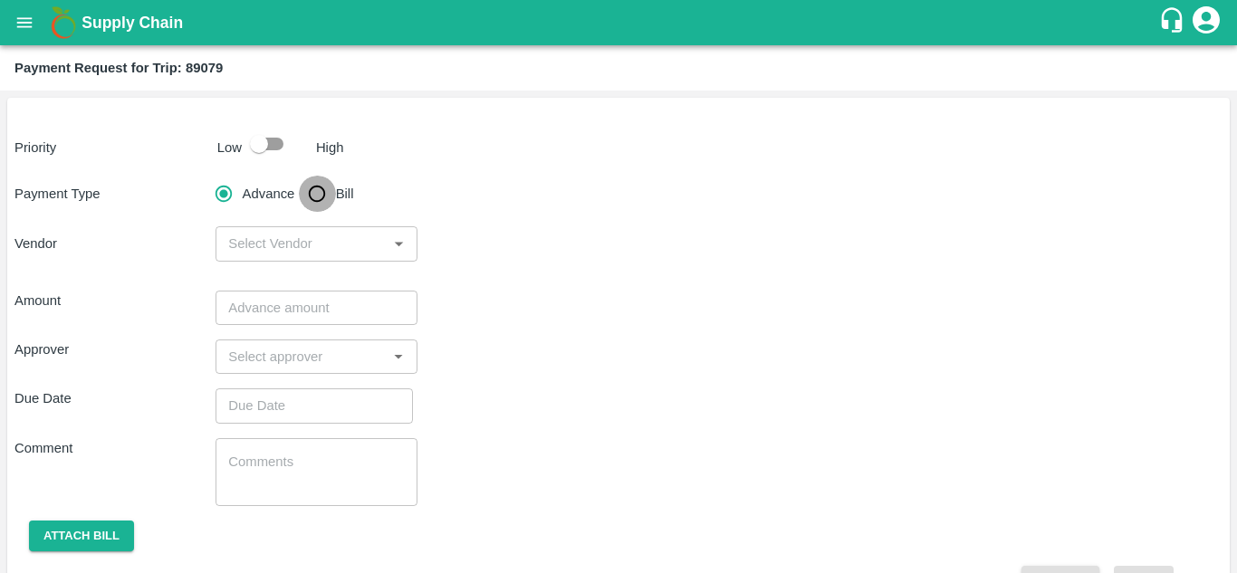
click at [317, 197] on input "Bill" at bounding box center [317, 194] width 36 height 36
radio input "true"
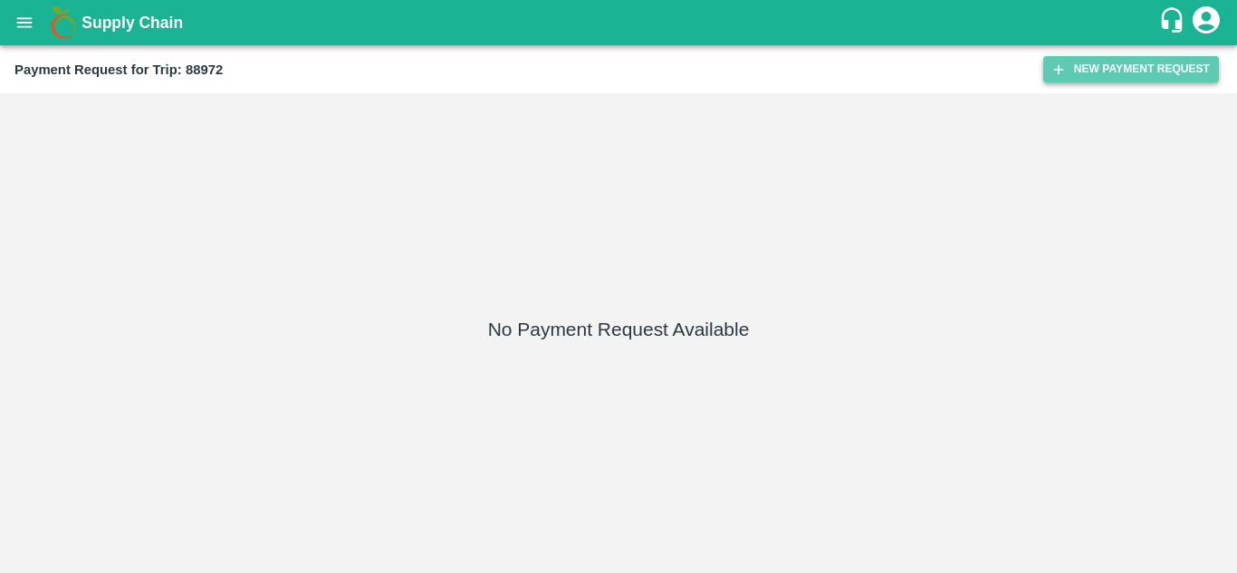
click at [1125, 72] on button "New Payment Request" at bounding box center [1132, 69] width 176 height 26
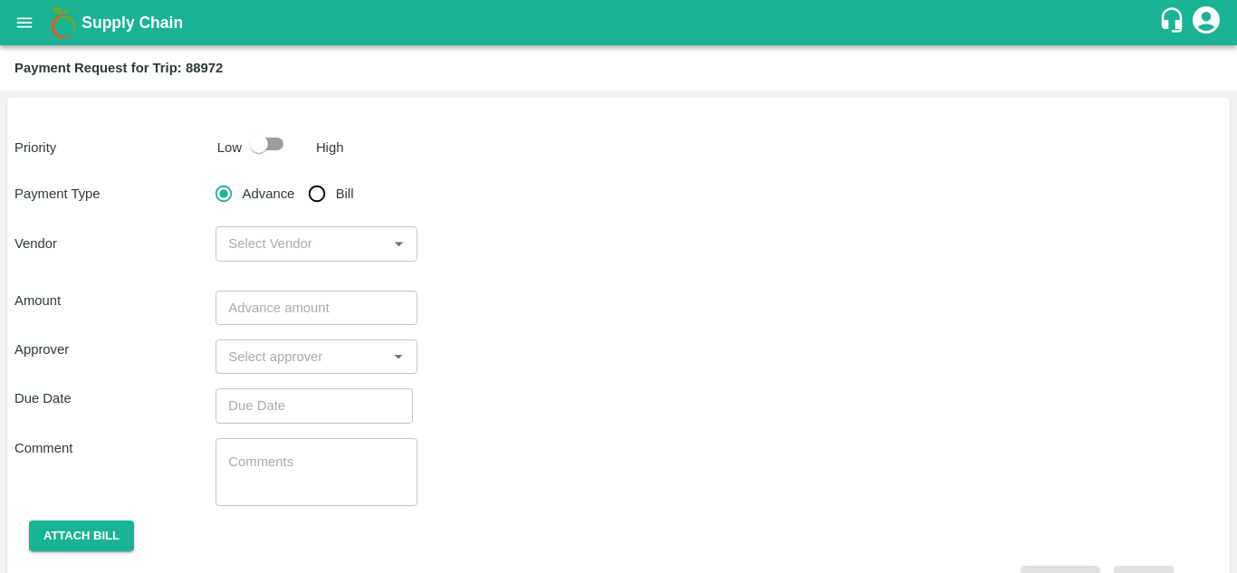
click at [314, 199] on input "Bill" at bounding box center [317, 194] width 36 height 36
radio input "true"
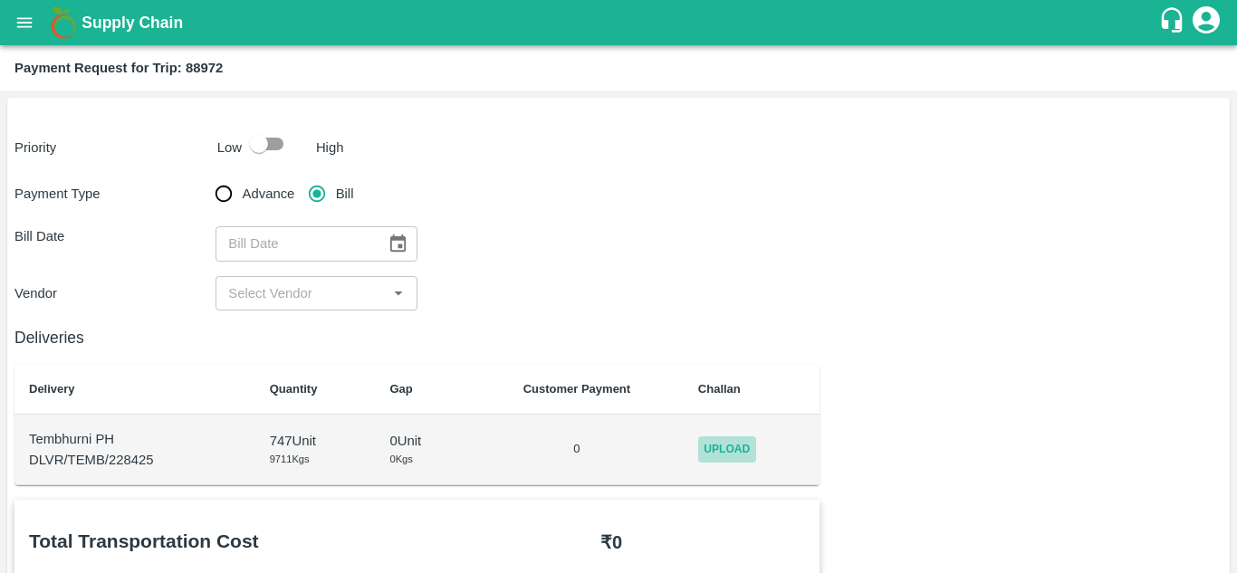
click at [733, 455] on span "Upload" at bounding box center [727, 450] width 58 height 26
click at [0, 0] on input "Upload" at bounding box center [0, 0] width 0 height 0
